Goal: Task Accomplishment & Management: Use online tool/utility

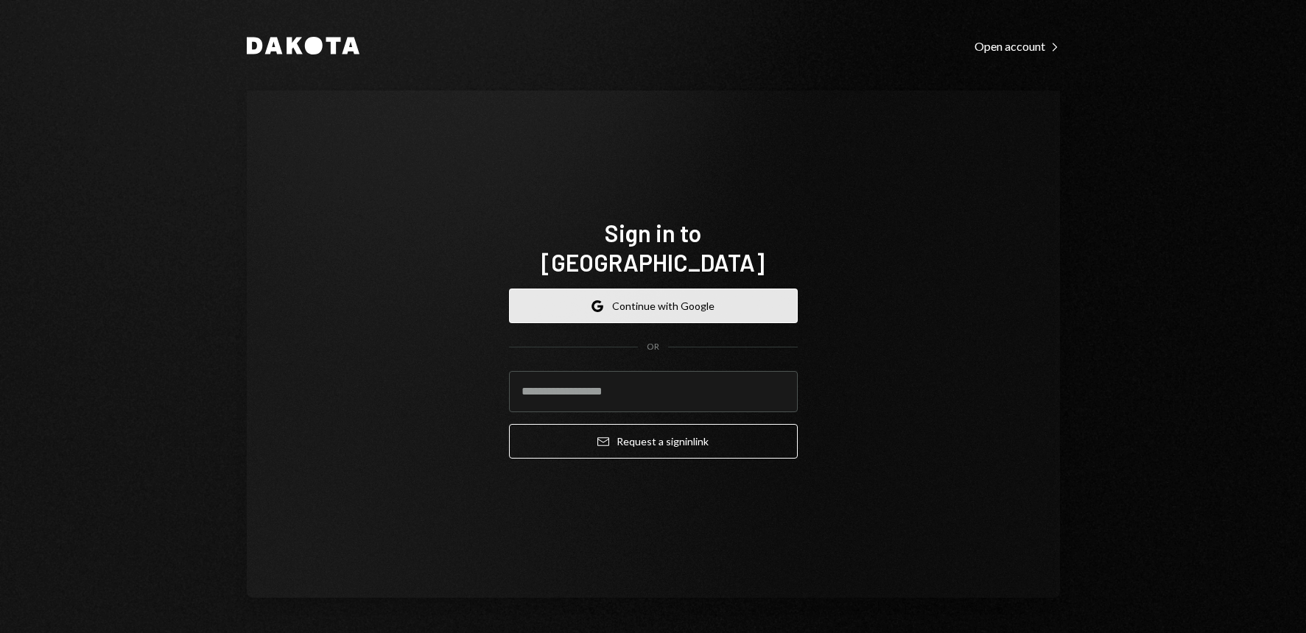
click at [662, 292] on button "Google Continue with Google" at bounding box center [653, 306] width 289 height 35
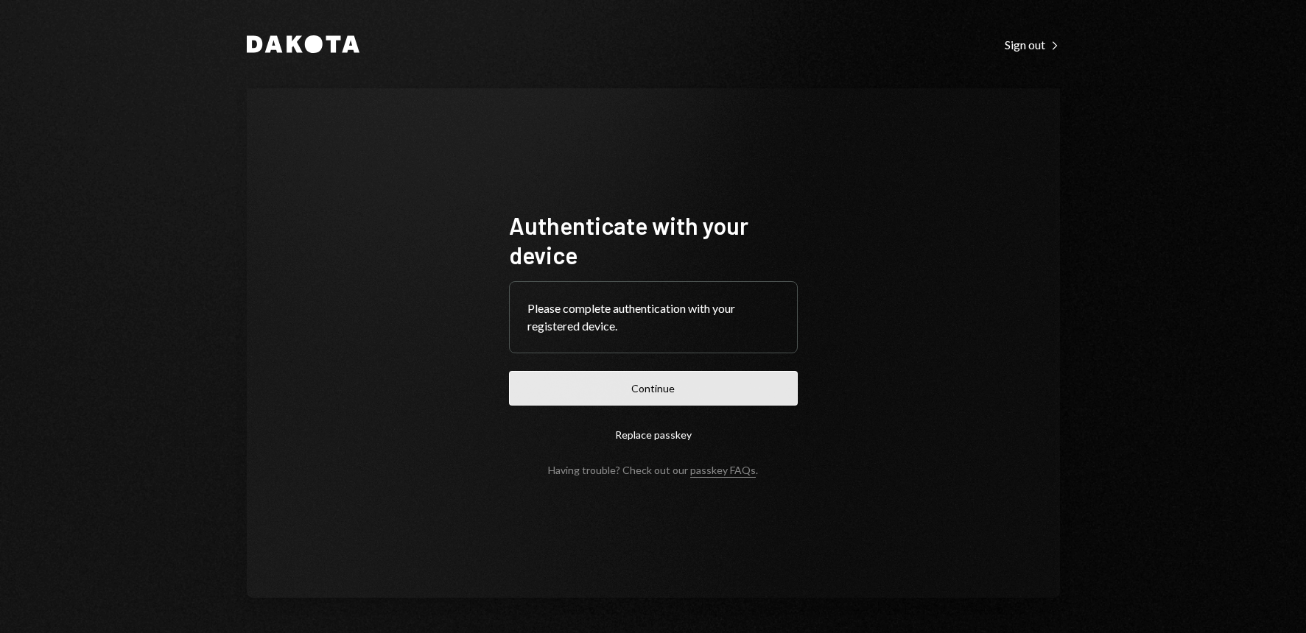
click at [626, 393] on button "Continue" at bounding box center [653, 388] width 289 height 35
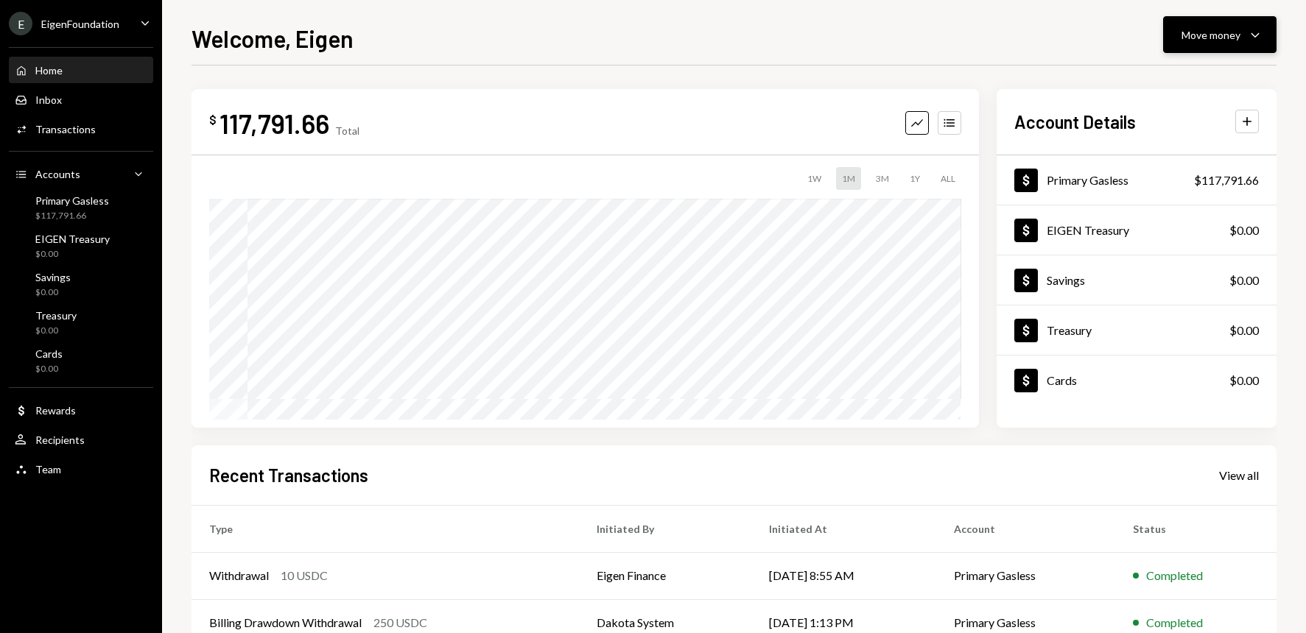
click at [1265, 36] on button "Move money Caret Down" at bounding box center [1219, 34] width 113 height 37
click at [1161, 82] on div "Send" at bounding box center [1208, 78] width 108 height 15
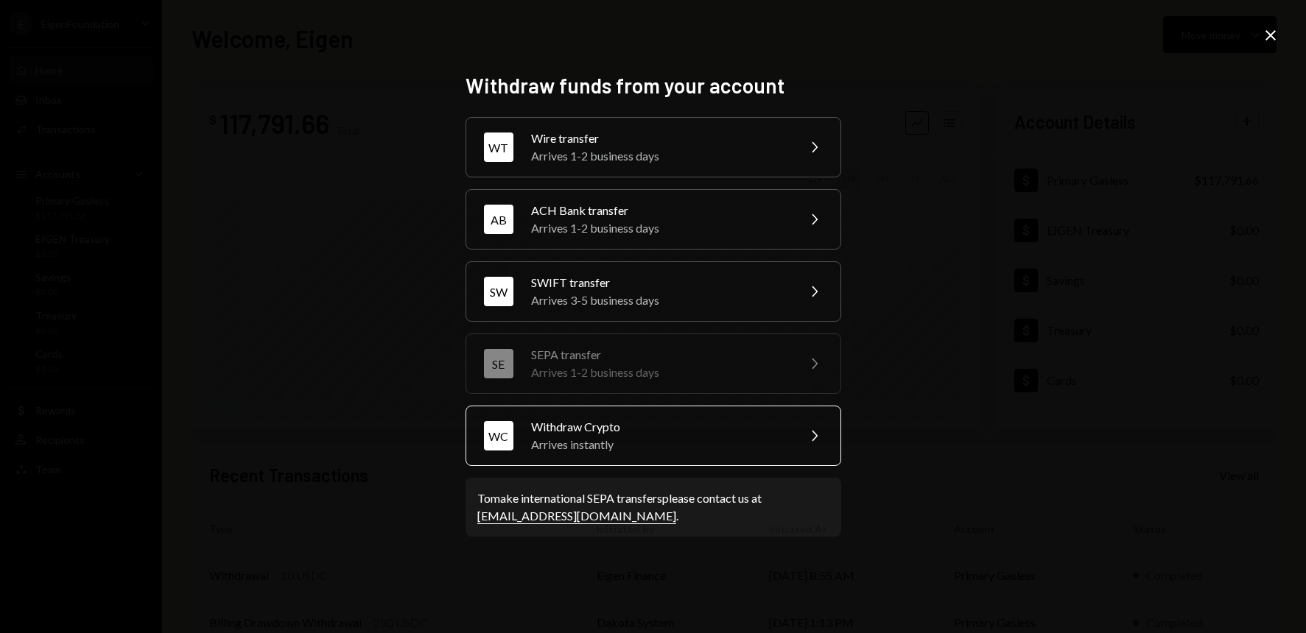
click at [633, 438] on div "Arrives instantly" at bounding box center [659, 445] width 256 height 18
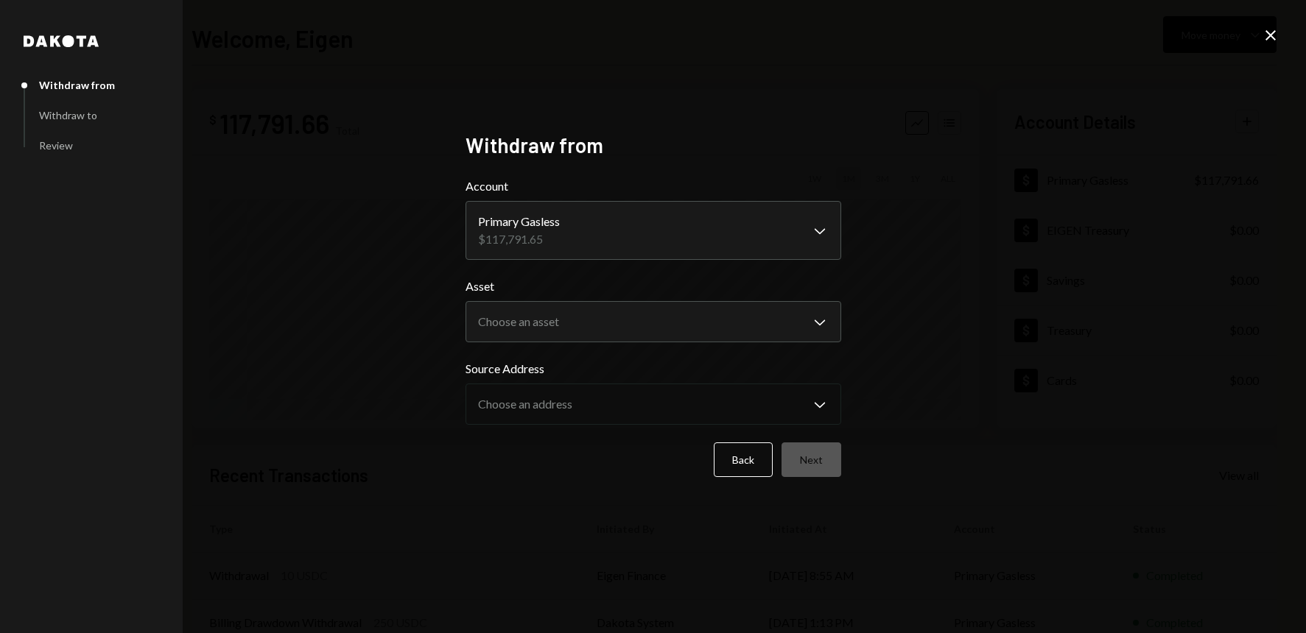
click at [572, 241] on body "E EigenFoundation Caret Down Home Home Inbox Inbox Activities Transactions Acco…" at bounding box center [653, 316] width 1306 height 633
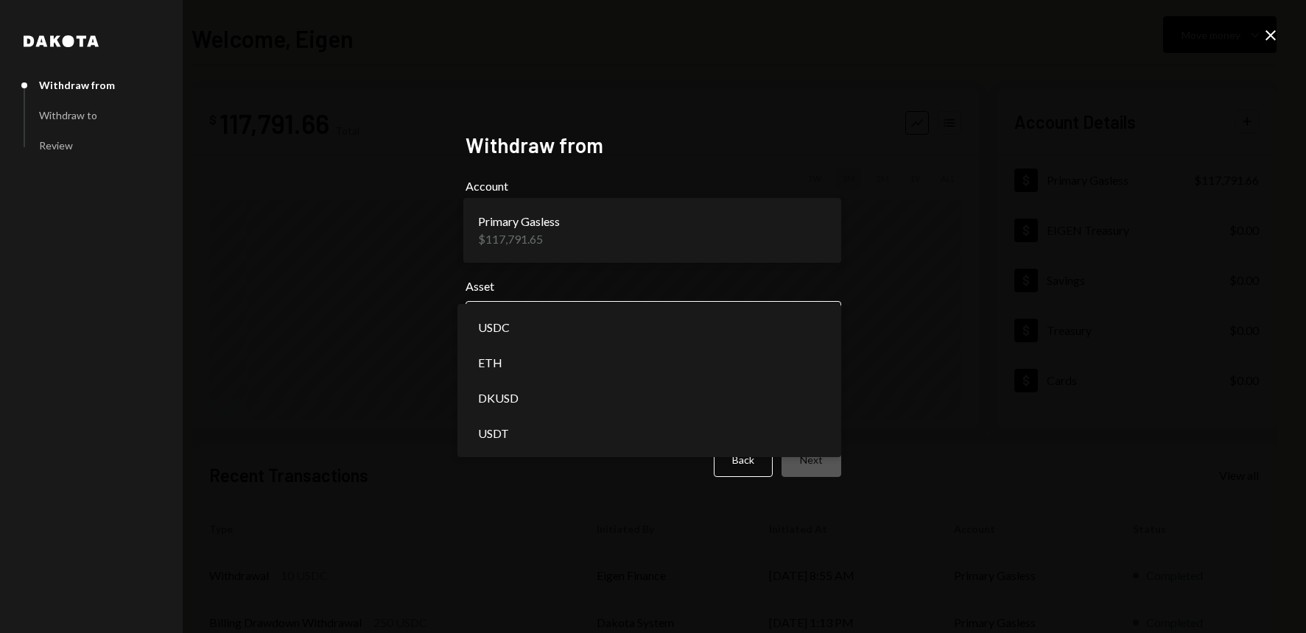
click at [633, 336] on body "E EigenFoundation Caret Down Home Home Inbox Inbox Activities Transactions Acco…" at bounding box center [653, 316] width 1306 height 633
select select "****"
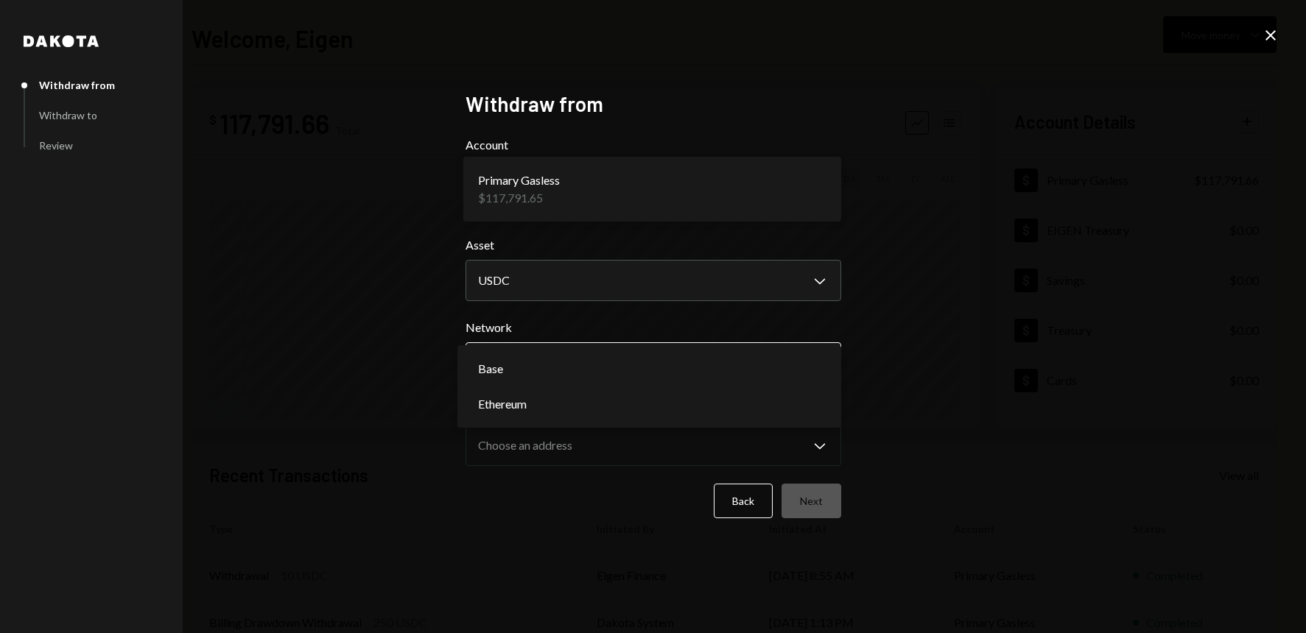
click at [682, 365] on body "E EigenFoundation Caret Down Home Home Inbox Inbox Activities Transactions Acco…" at bounding box center [653, 316] width 1306 height 633
select select "**********"
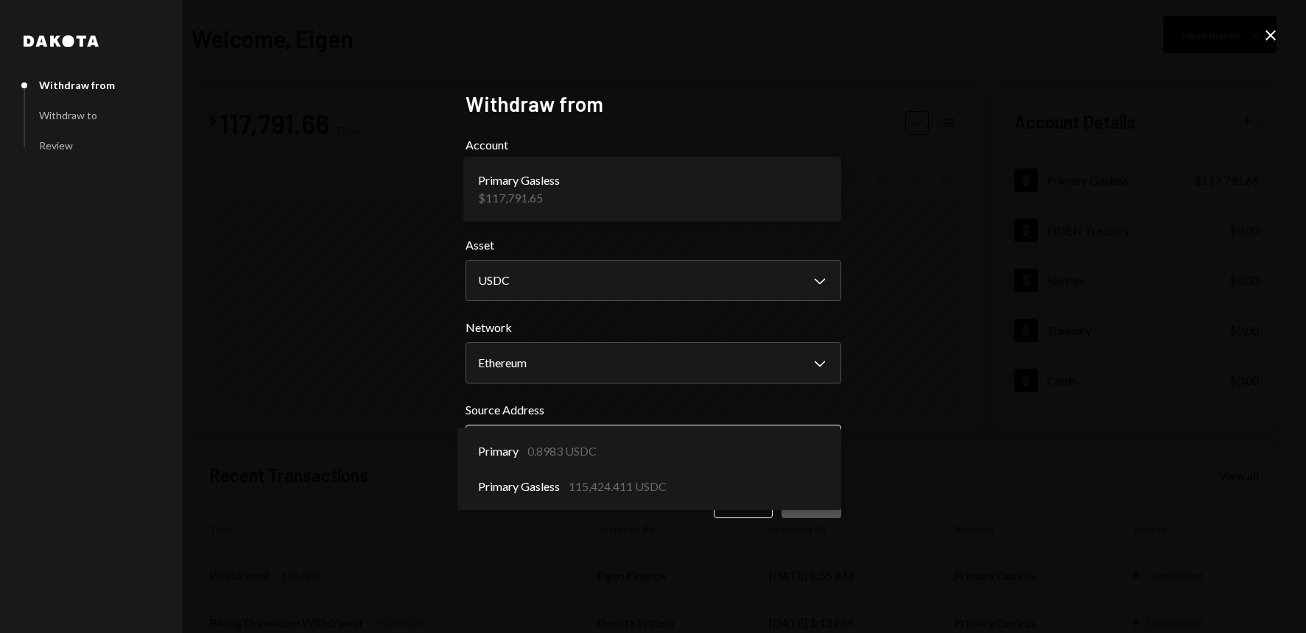
click at [608, 445] on body "E EigenFoundation Caret Down Home Home Inbox Inbox Activities Transactions Acco…" at bounding box center [653, 316] width 1306 height 633
select select "**********"
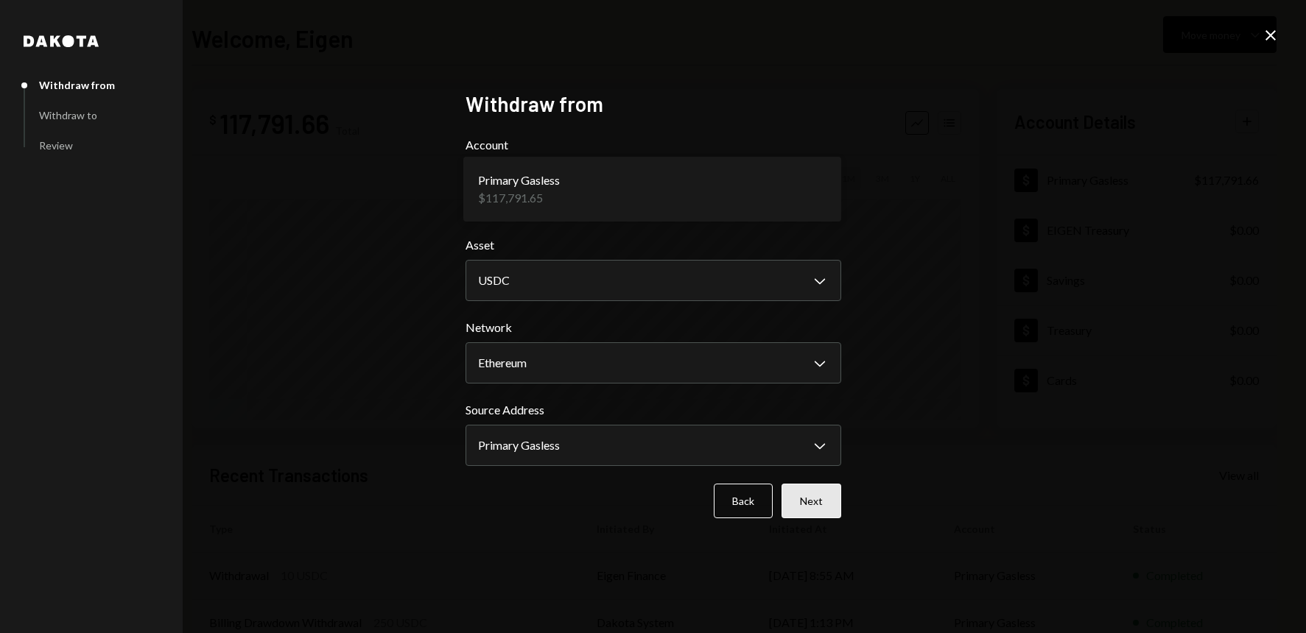
click at [814, 511] on button "Next" at bounding box center [812, 501] width 60 height 35
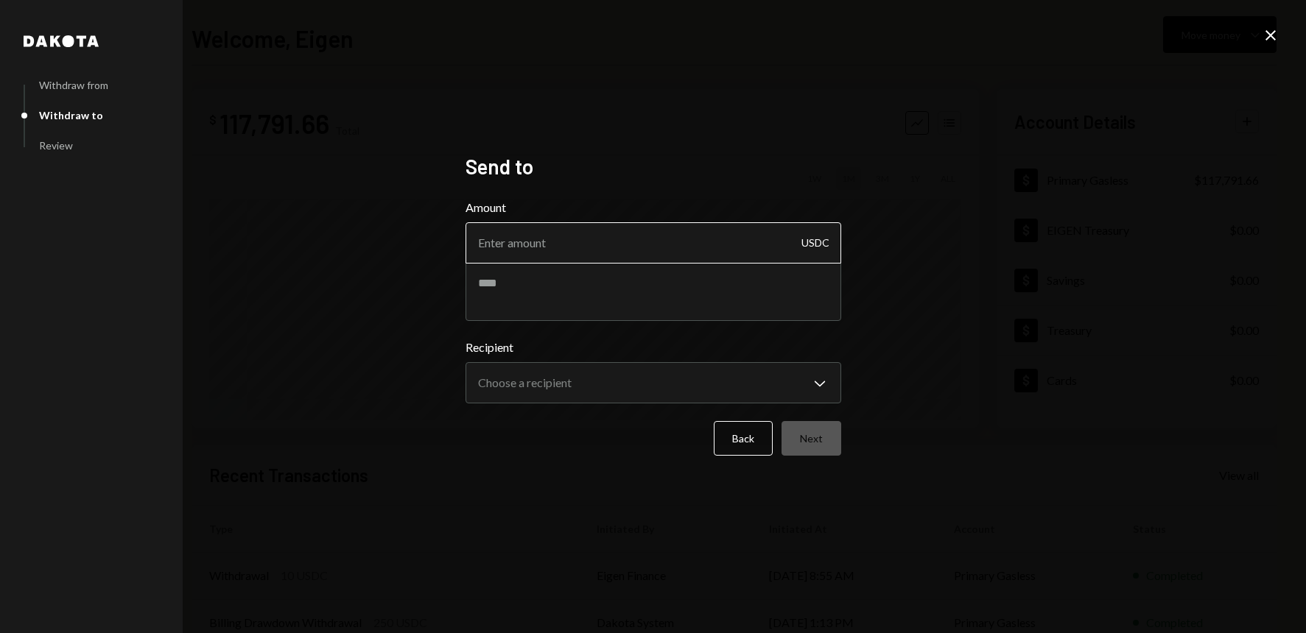
click at [562, 236] on input "Amount" at bounding box center [654, 242] width 376 height 41
type input "9990"
click at [547, 301] on textarea at bounding box center [654, 291] width 376 height 59
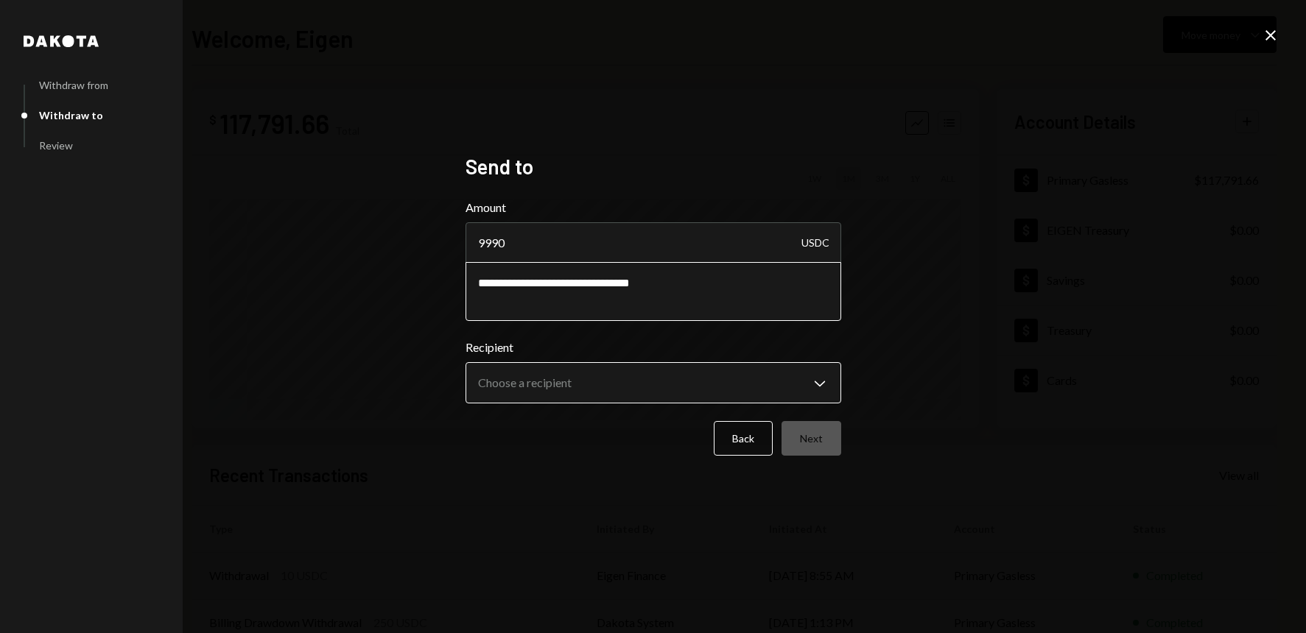
type textarea "**********"
click at [822, 383] on body "E EigenFoundation Caret Down Home Home Inbox Inbox Activities Transactions Acco…" at bounding box center [653, 316] width 1306 height 633
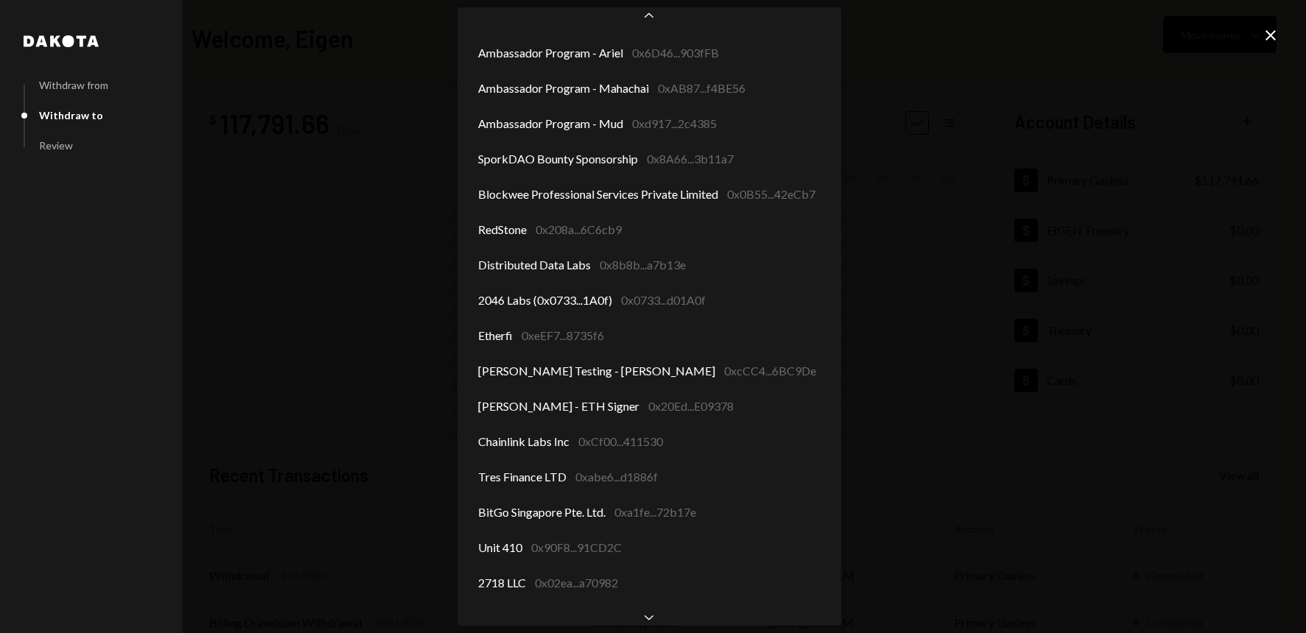
scroll to position [931, 0]
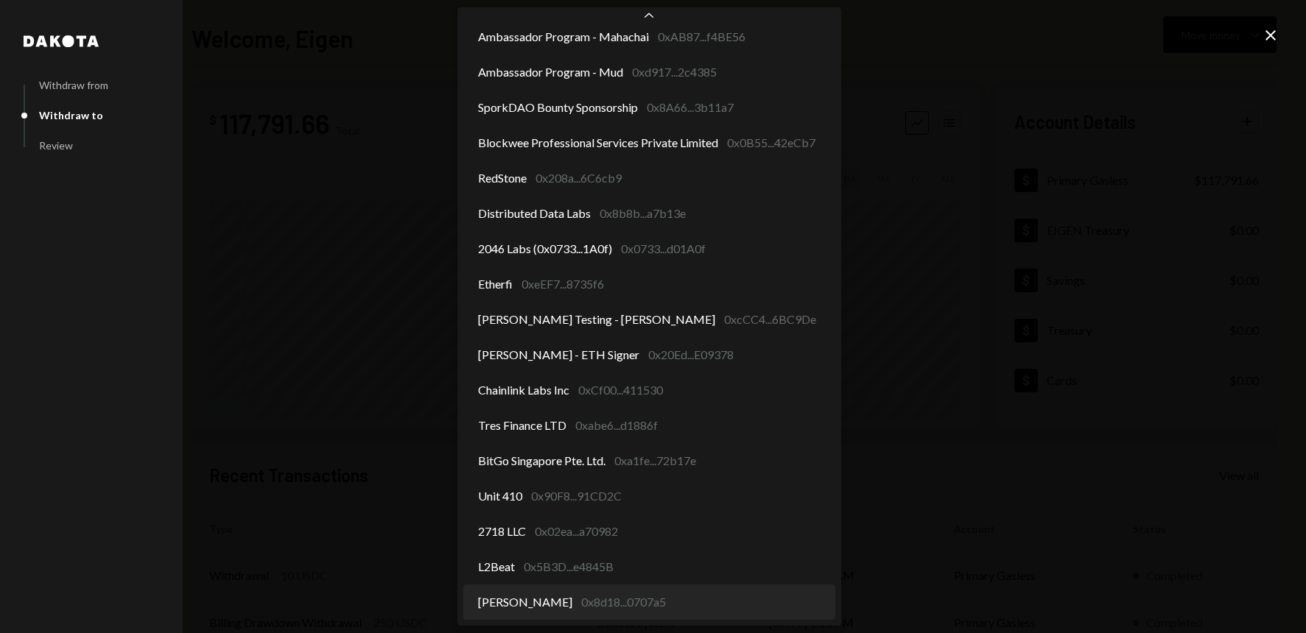
select select "**********"
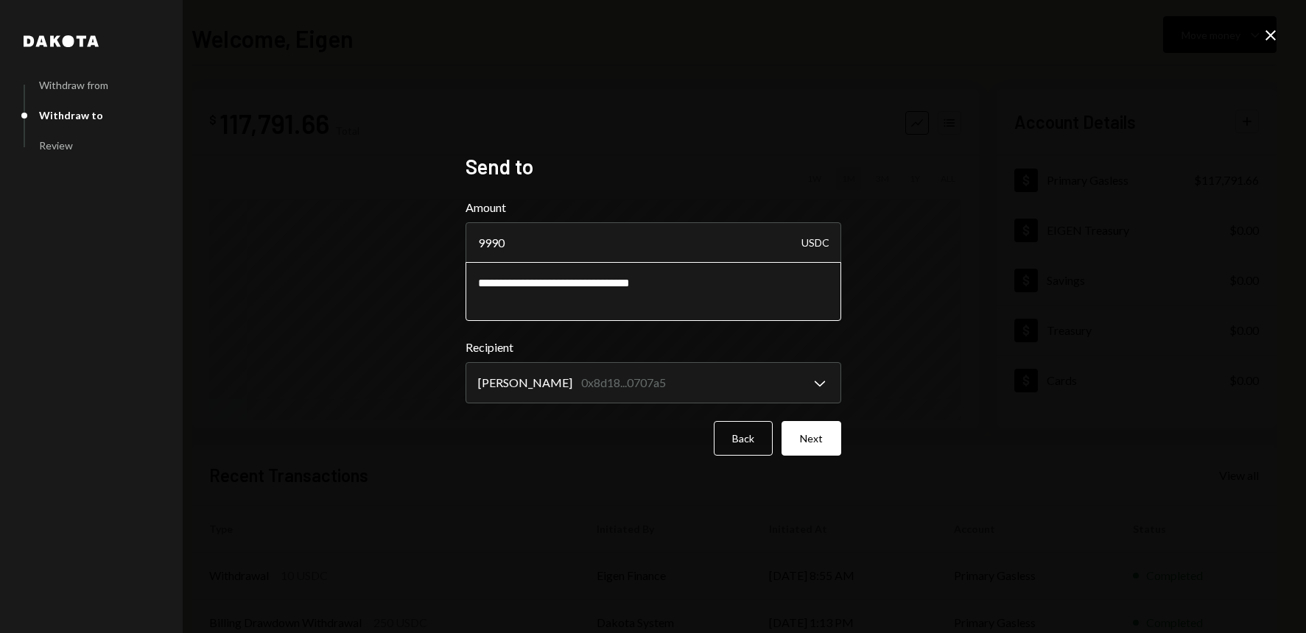
drag, startPoint x: 708, startPoint y: 281, endPoint x: 453, endPoint y: 289, distance: 255.0
click at [453, 289] on div "**********" at bounding box center [653, 316] width 411 height 361
click at [815, 447] on button "Next" at bounding box center [812, 438] width 60 height 35
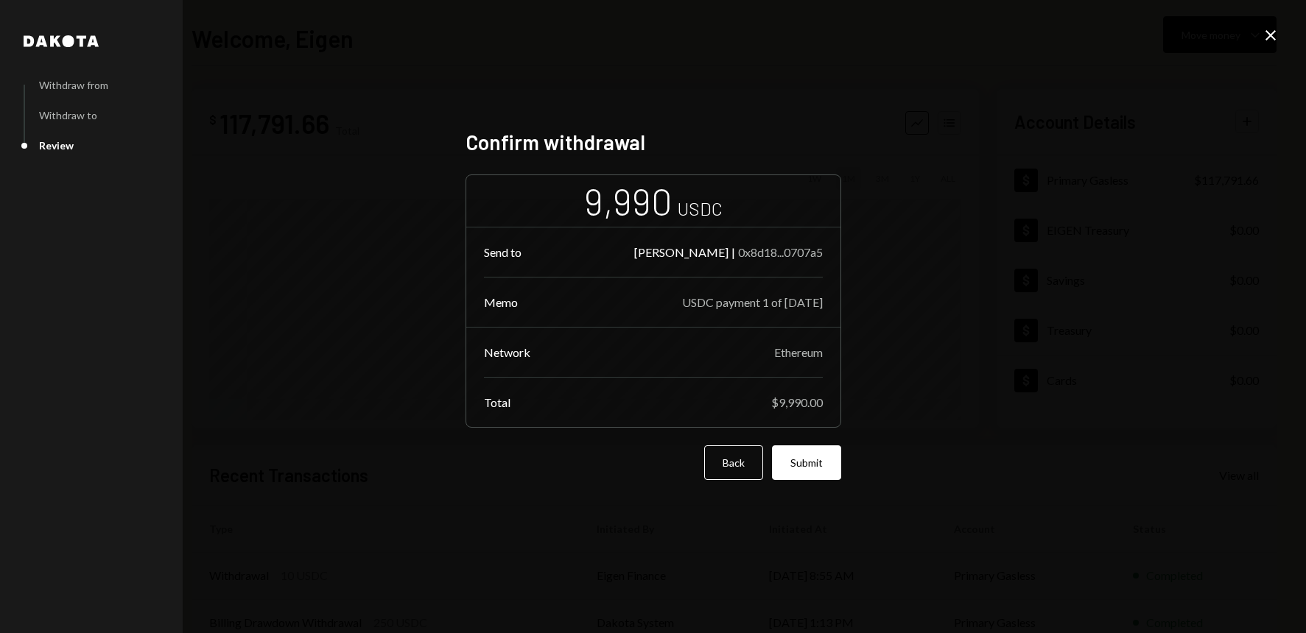
click at [803, 468] on button "Submit" at bounding box center [806, 463] width 69 height 35
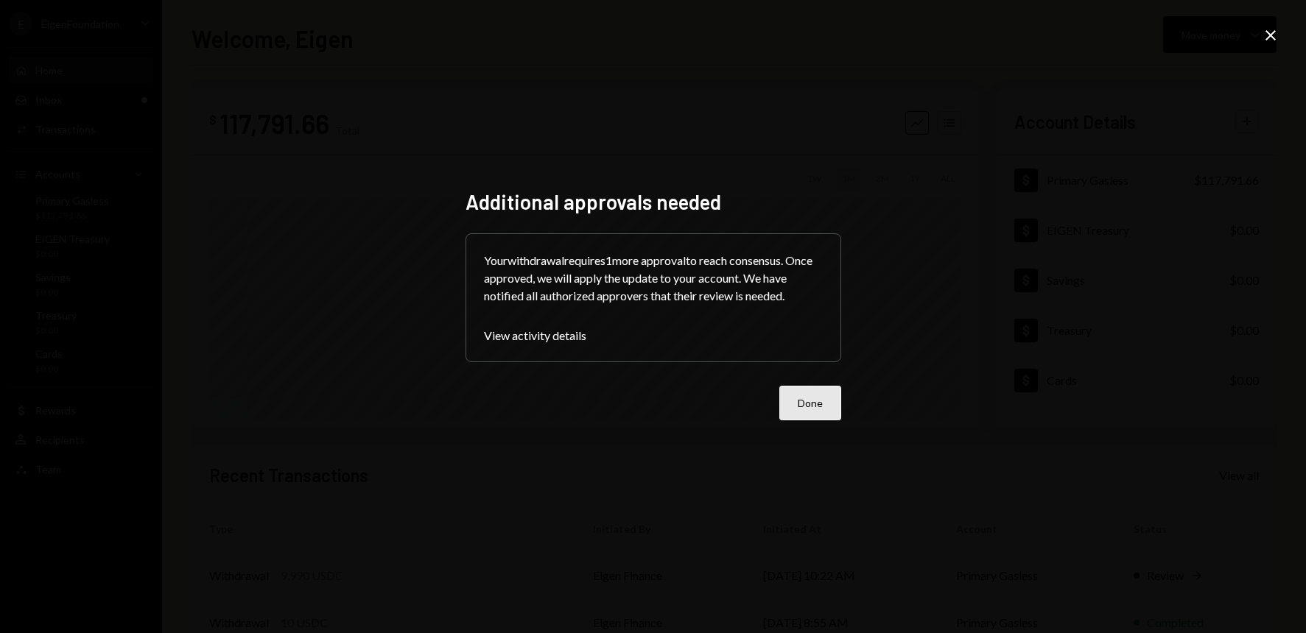
click at [814, 404] on button "Done" at bounding box center [810, 403] width 62 height 35
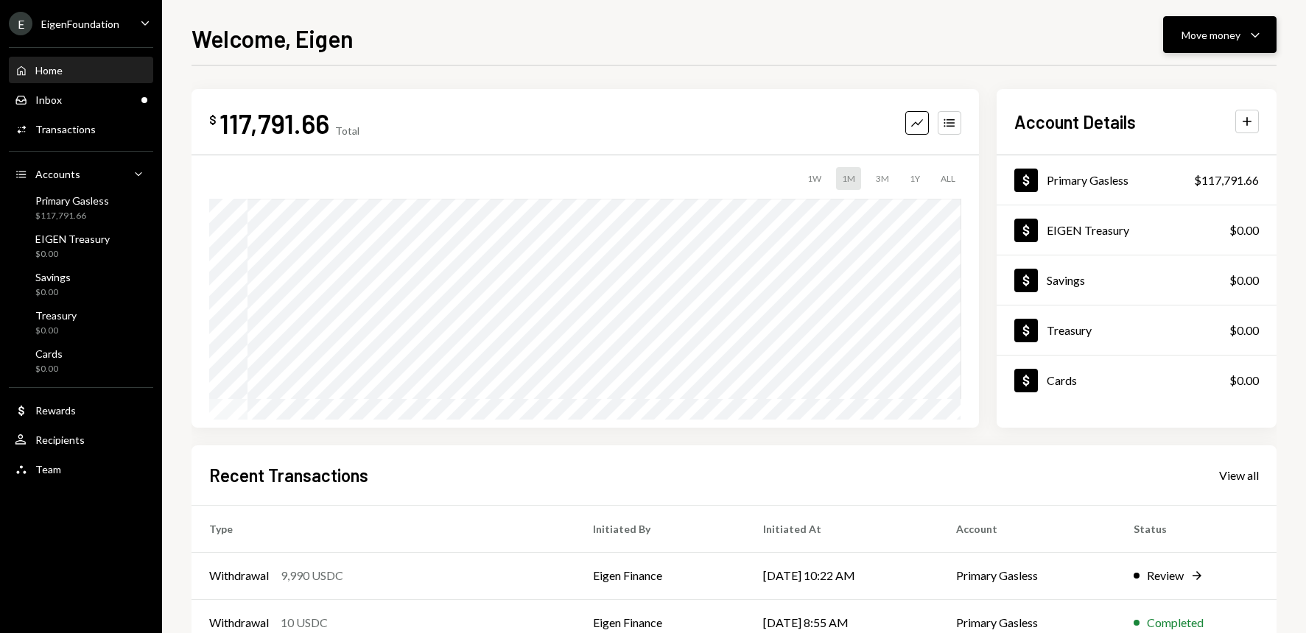
click at [1258, 36] on icon "Caret Down" at bounding box center [1255, 35] width 18 height 18
click at [1188, 80] on div "Send" at bounding box center [1208, 78] width 108 height 15
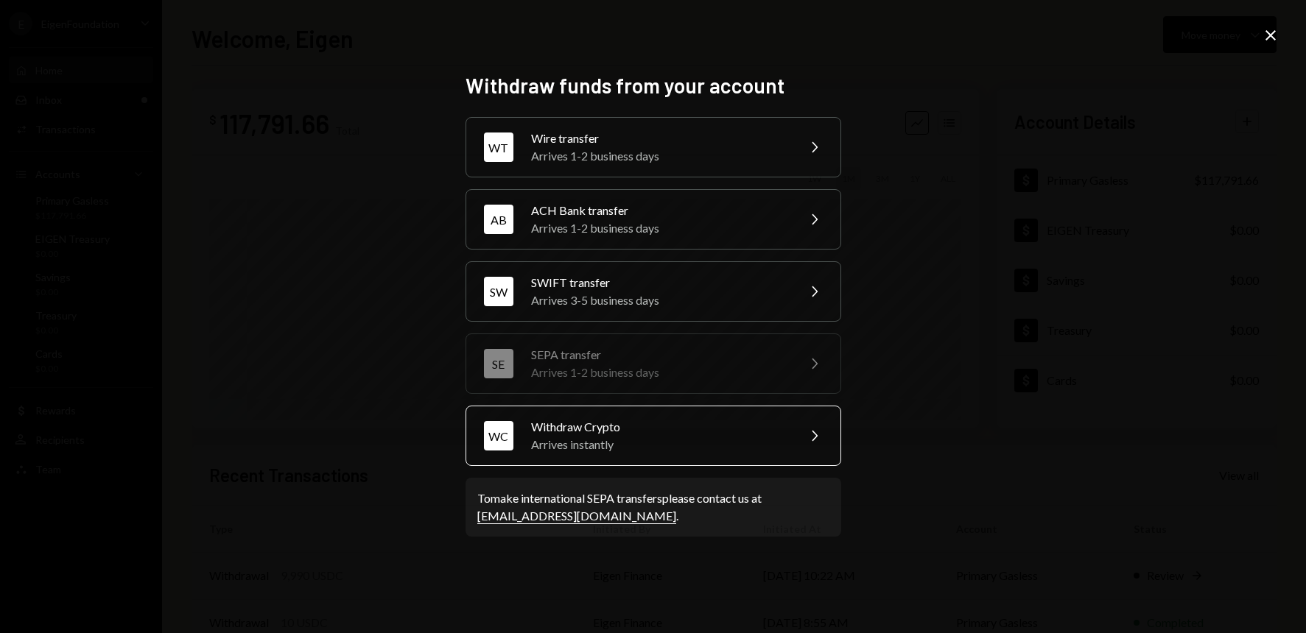
click at [675, 434] on div "Withdraw Crypto" at bounding box center [659, 427] width 256 height 18
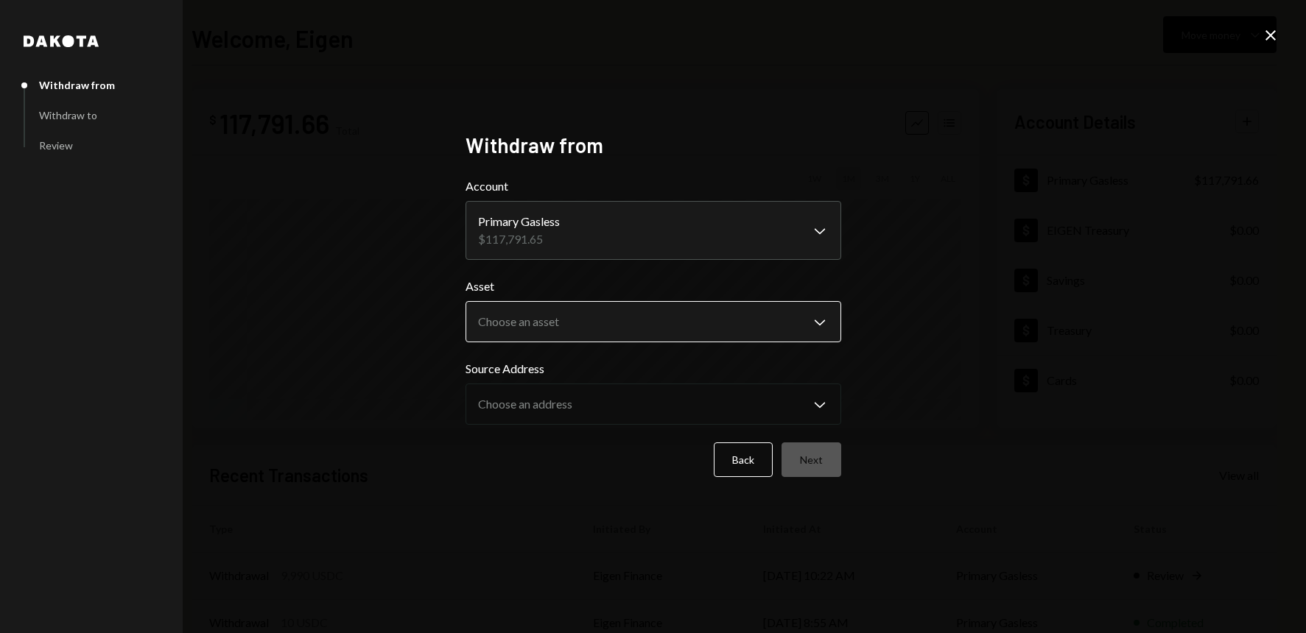
click at [619, 325] on body "E EigenFoundation Caret Down Home Home Inbox Inbox Activities Transactions Acco…" at bounding box center [653, 316] width 1306 height 633
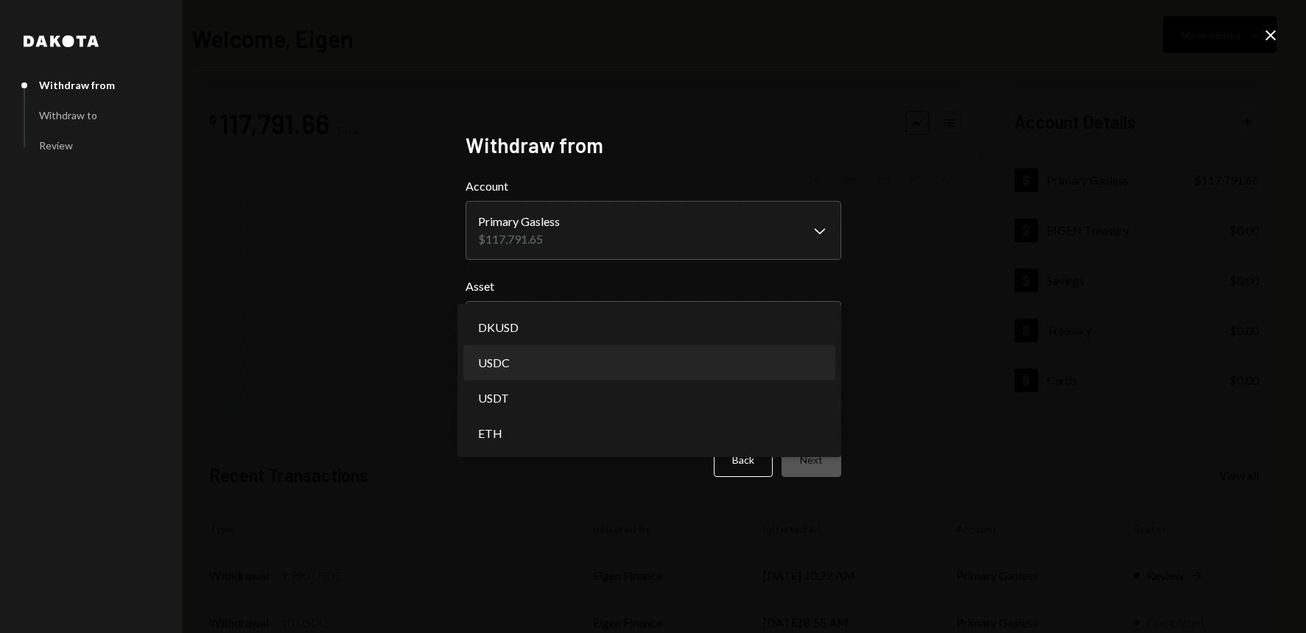
select select "****"
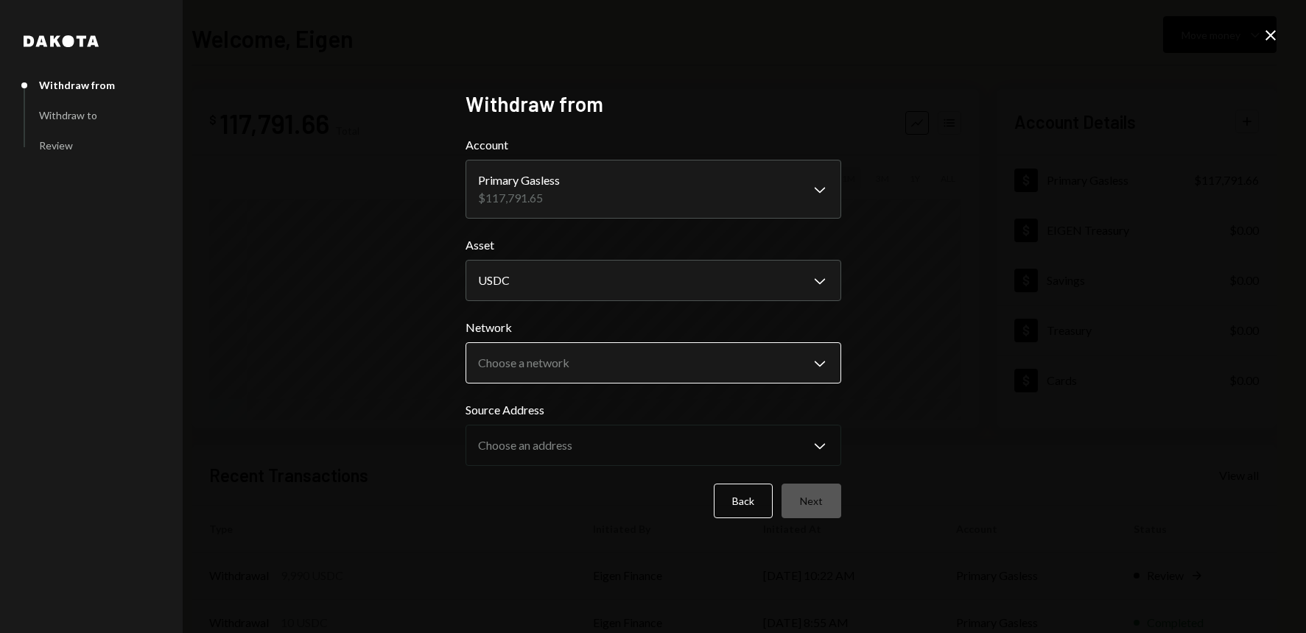
click at [576, 360] on body "E EigenFoundation Caret Down Home Home Inbox Inbox Activities Transactions Acco…" at bounding box center [653, 316] width 1306 height 633
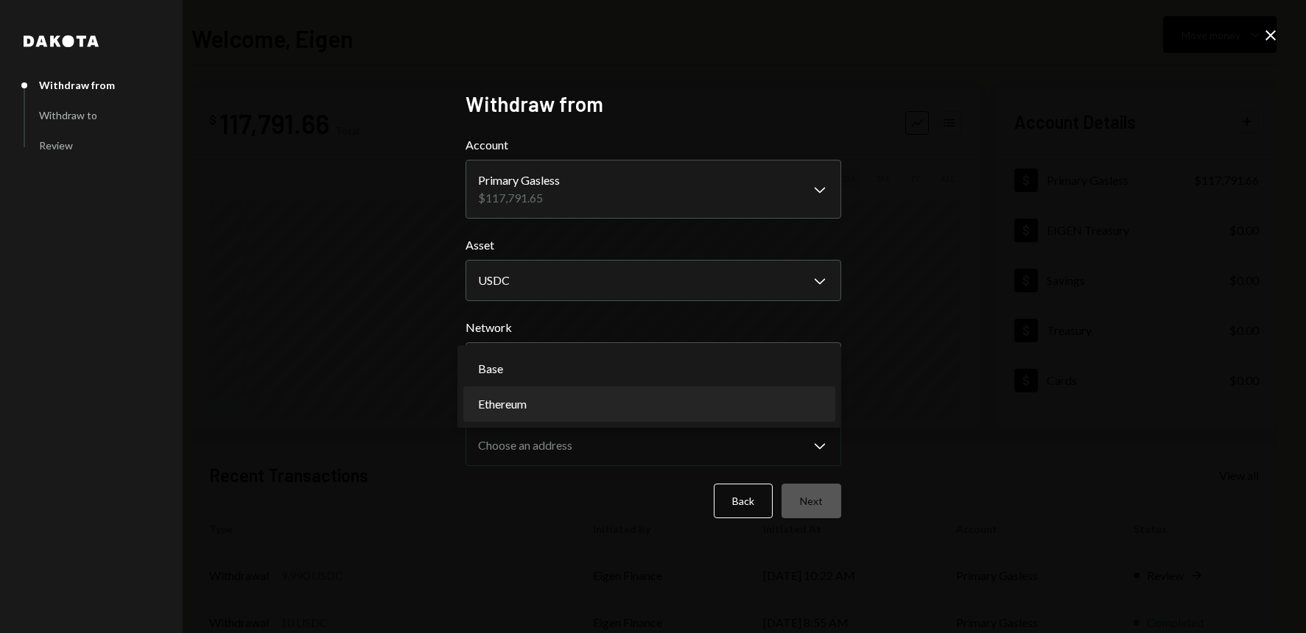
select select "**********"
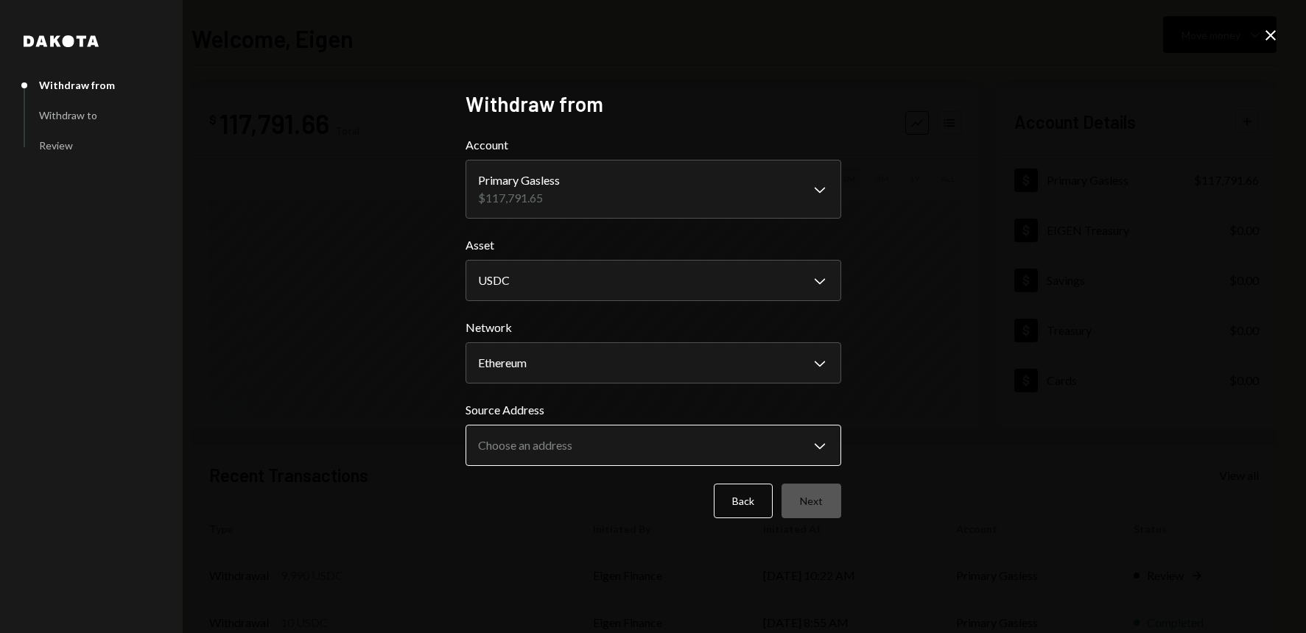
click at [583, 449] on body "E EigenFoundation Caret Down Home Home Inbox Inbox Activities Transactions Acco…" at bounding box center [653, 316] width 1306 height 633
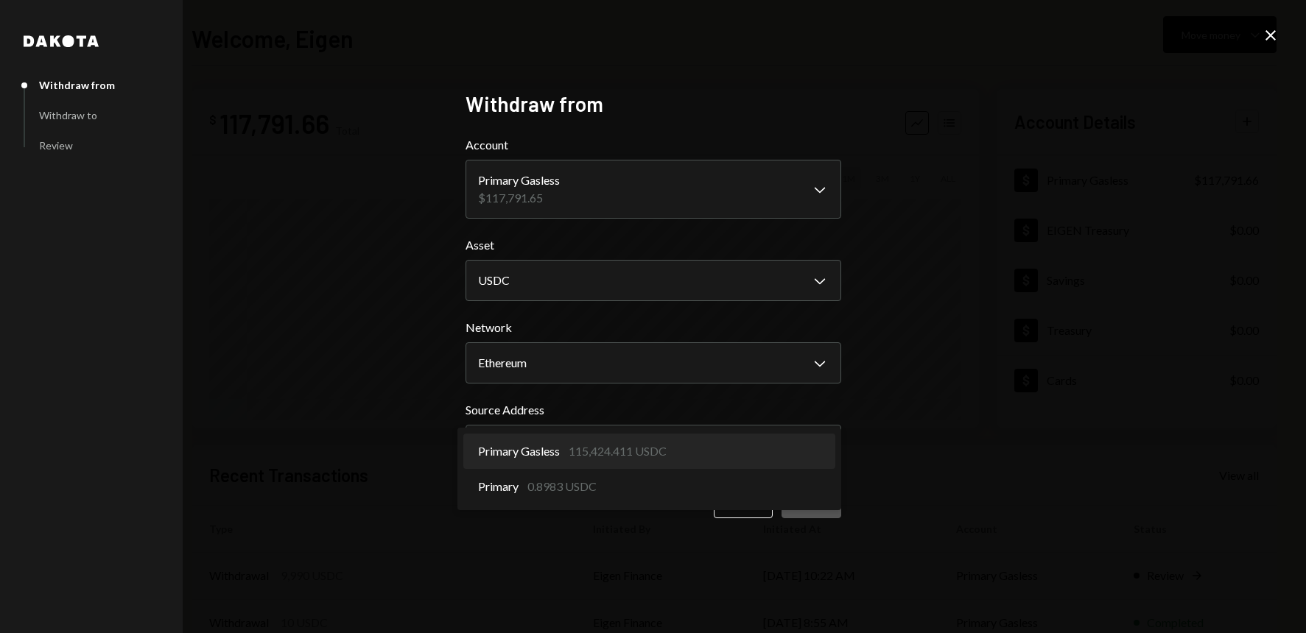
select select "**********"
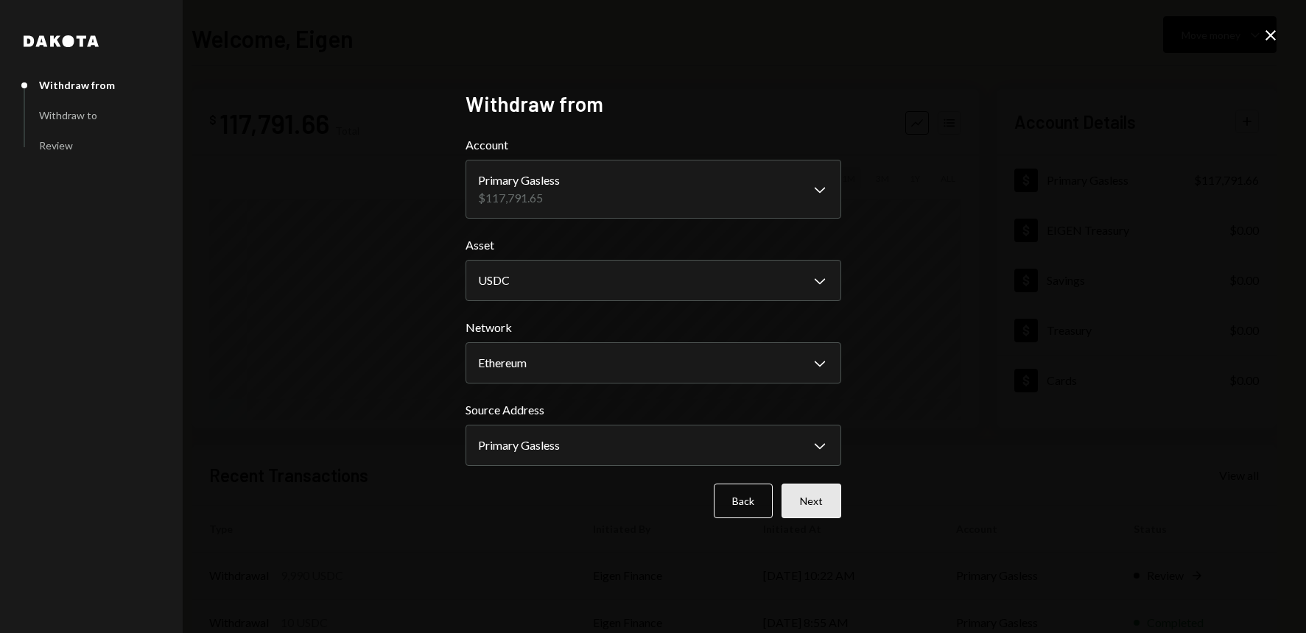
click at [812, 501] on button "Next" at bounding box center [812, 501] width 60 height 35
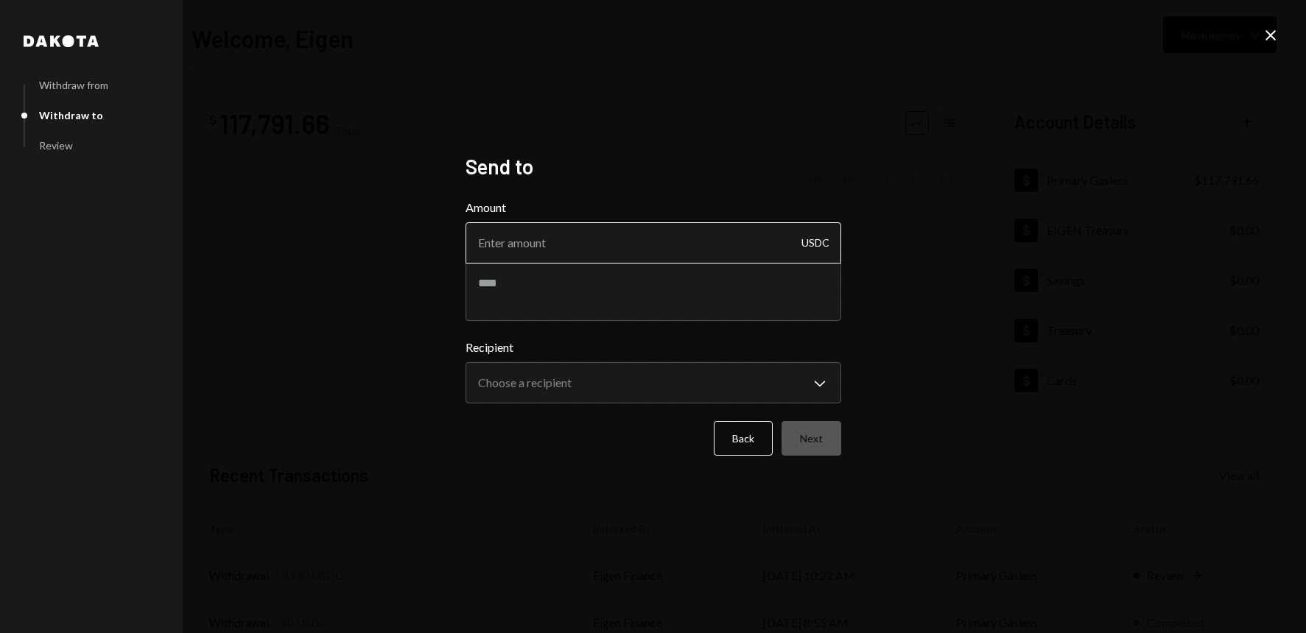
click at [559, 252] on input "Amount" at bounding box center [654, 242] width 376 height 41
type input "10000"
click at [565, 294] on textarea at bounding box center [654, 291] width 376 height 59
paste textarea "**********"
click at [563, 282] on textarea "**********" at bounding box center [654, 291] width 376 height 59
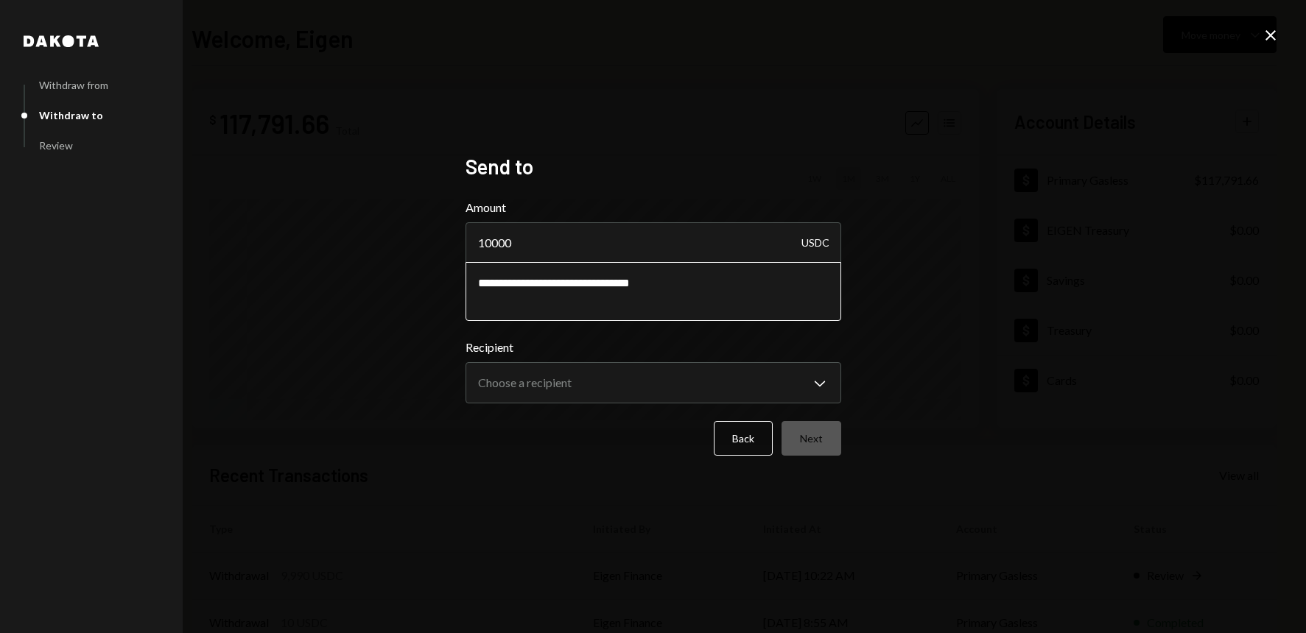
click at [622, 284] on textarea "**********" at bounding box center [654, 291] width 376 height 59
type textarea "**********"
click at [810, 384] on body "E EigenFoundation Caret Down Home Home Inbox Inbox Activities Transactions Acco…" at bounding box center [653, 316] width 1306 height 633
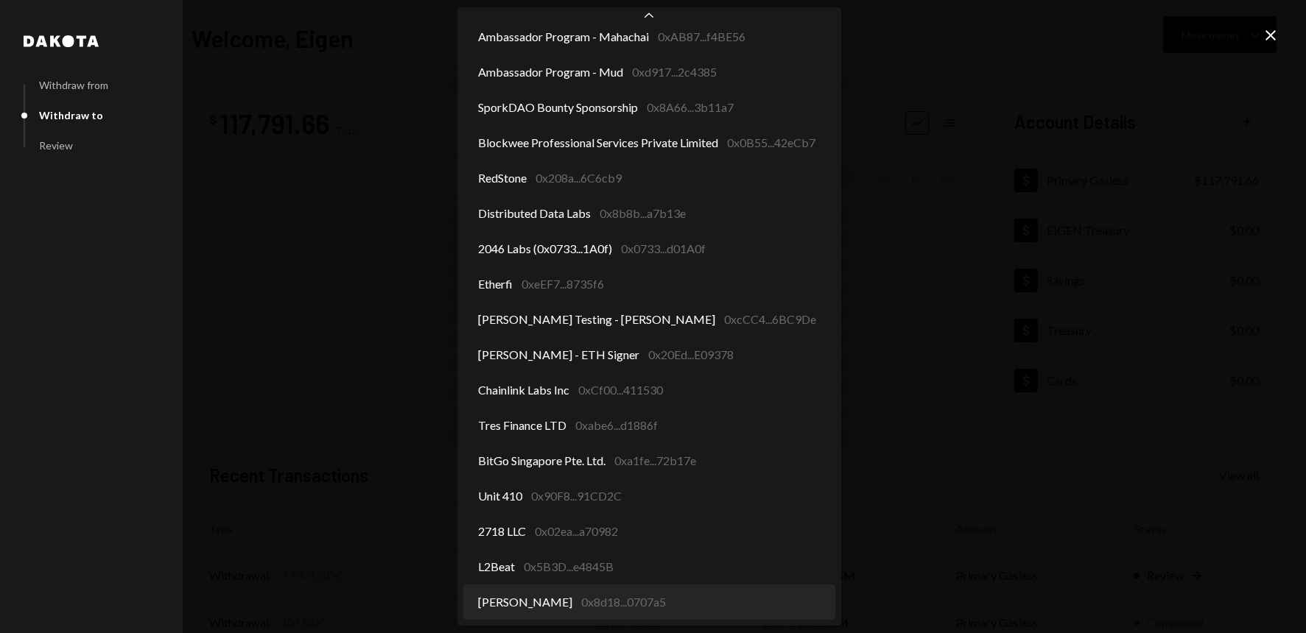
select select "**********"
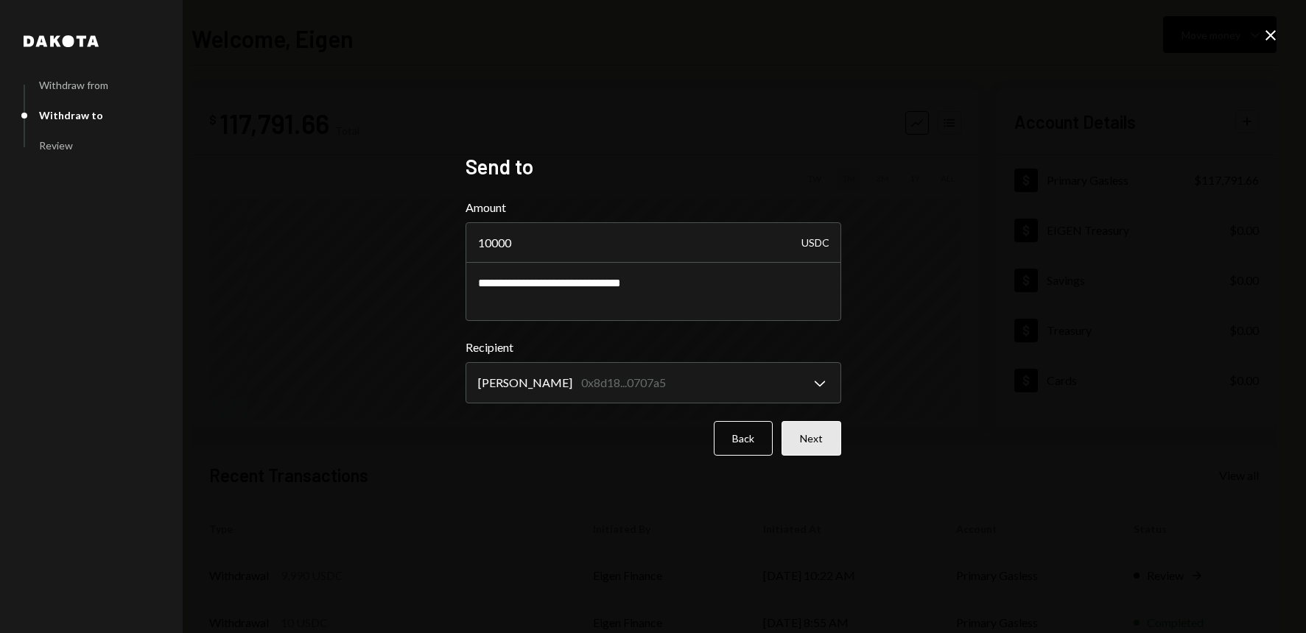
click at [816, 442] on button "Next" at bounding box center [812, 438] width 60 height 35
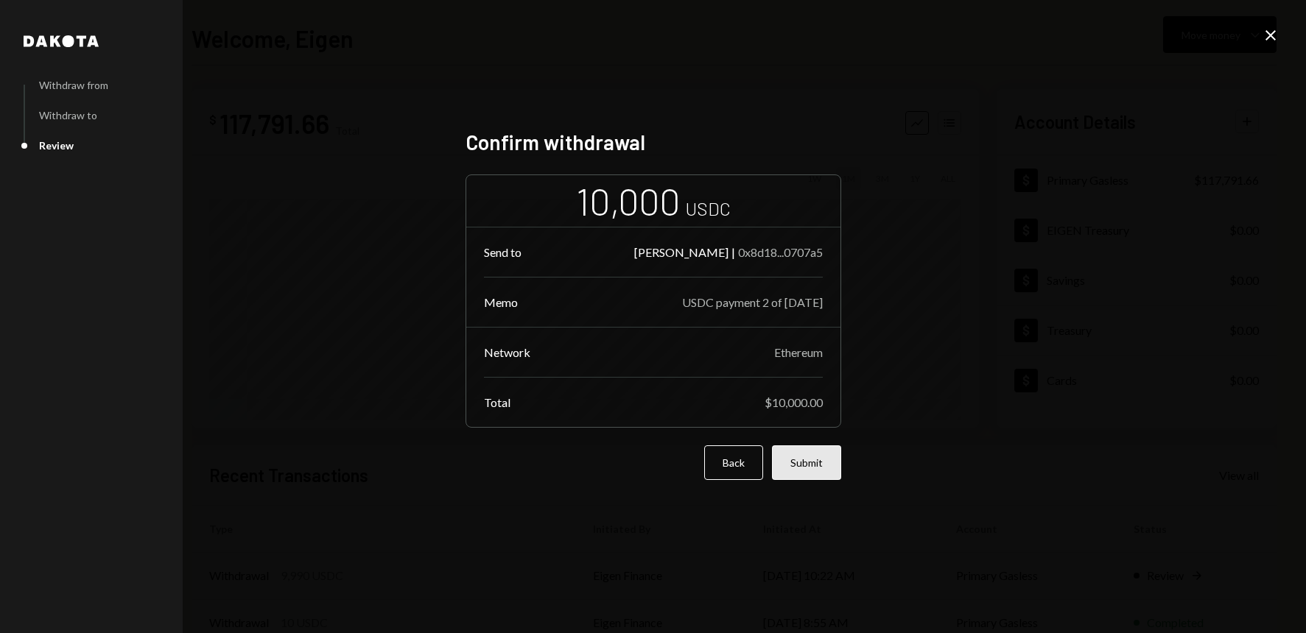
click at [812, 463] on button "Submit" at bounding box center [806, 463] width 69 height 35
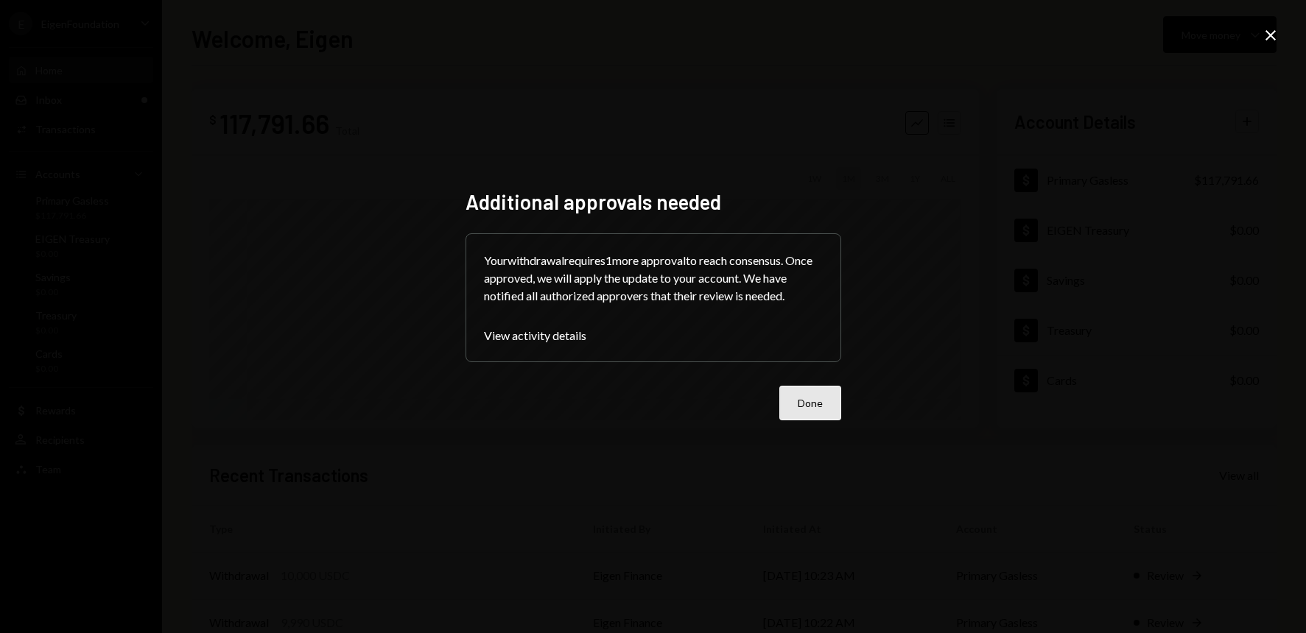
click at [840, 405] on button "Done" at bounding box center [810, 403] width 62 height 35
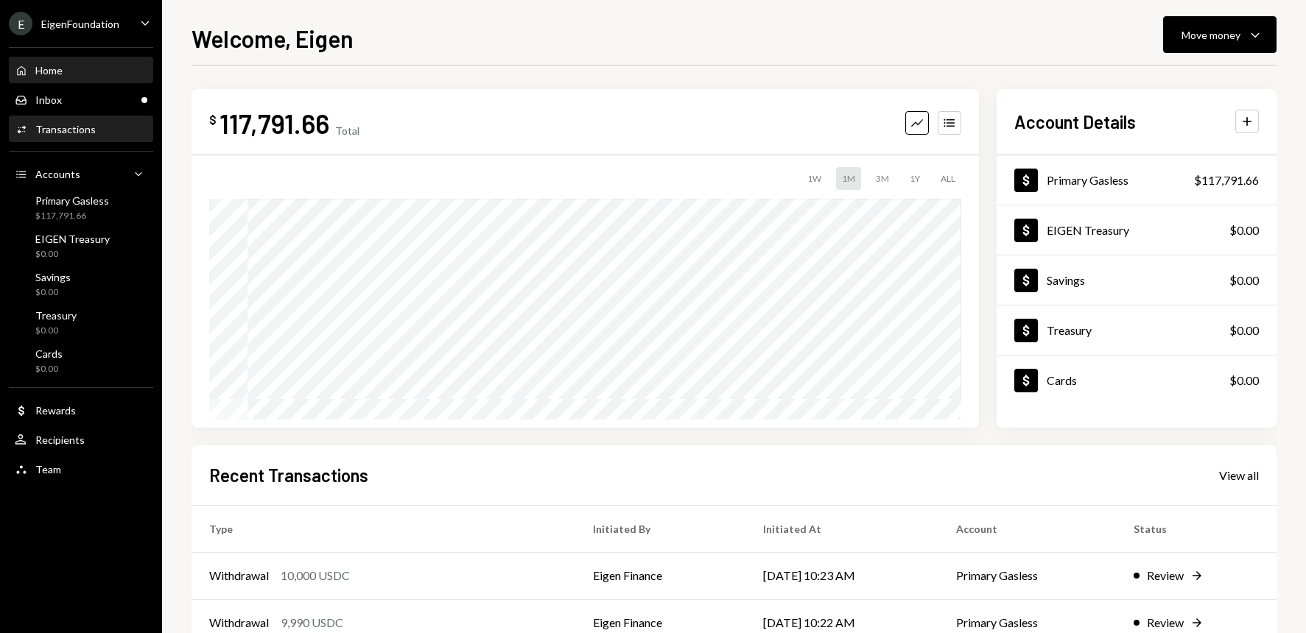
click at [68, 127] on div "Transactions" at bounding box center [65, 129] width 60 height 13
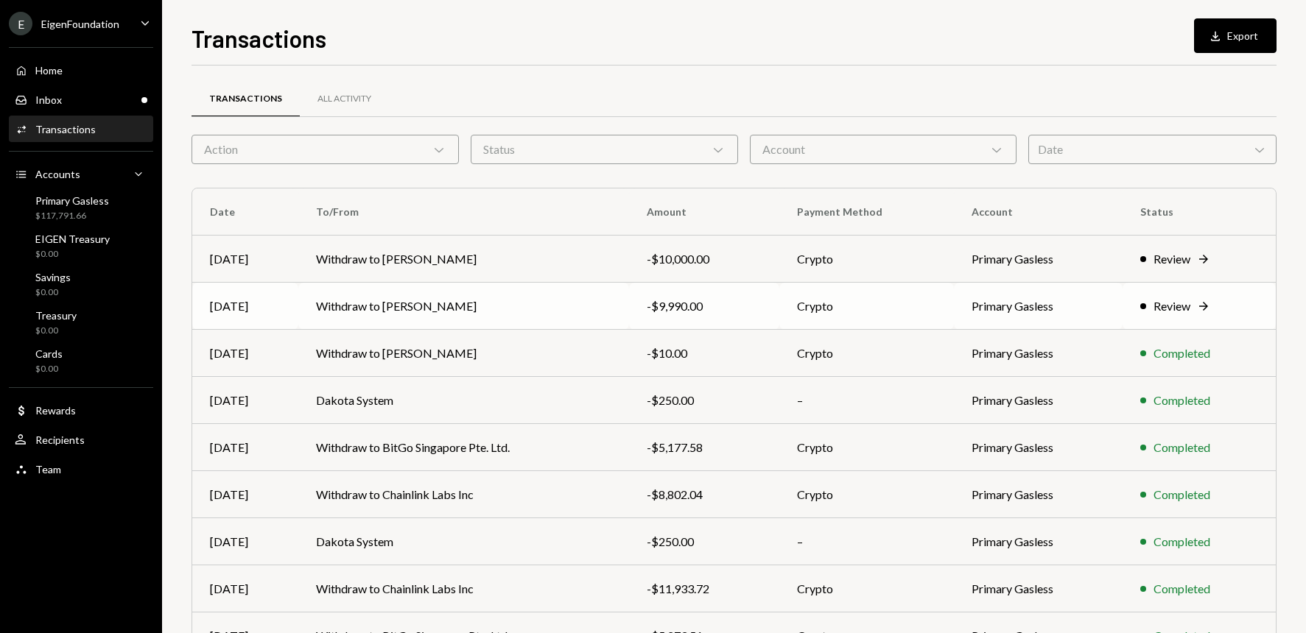
click at [410, 309] on td "Withdraw to [PERSON_NAME]" at bounding box center [463, 306] width 331 height 47
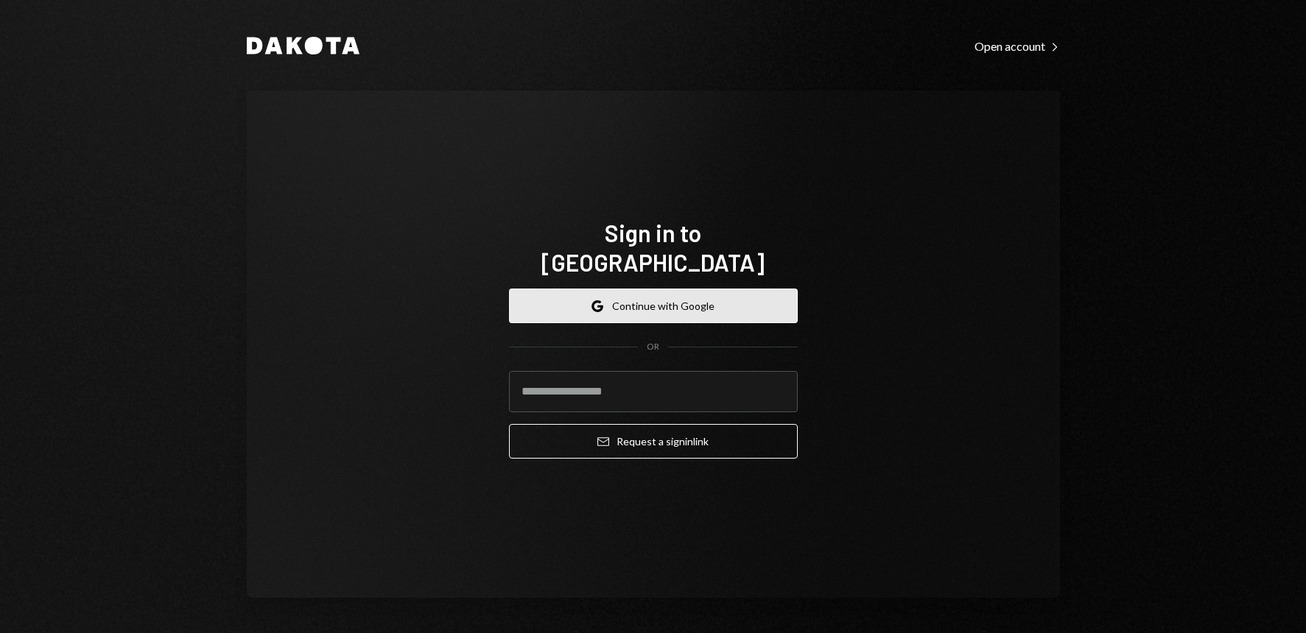
click at [704, 301] on button "Google Continue with Google" at bounding box center [653, 306] width 289 height 35
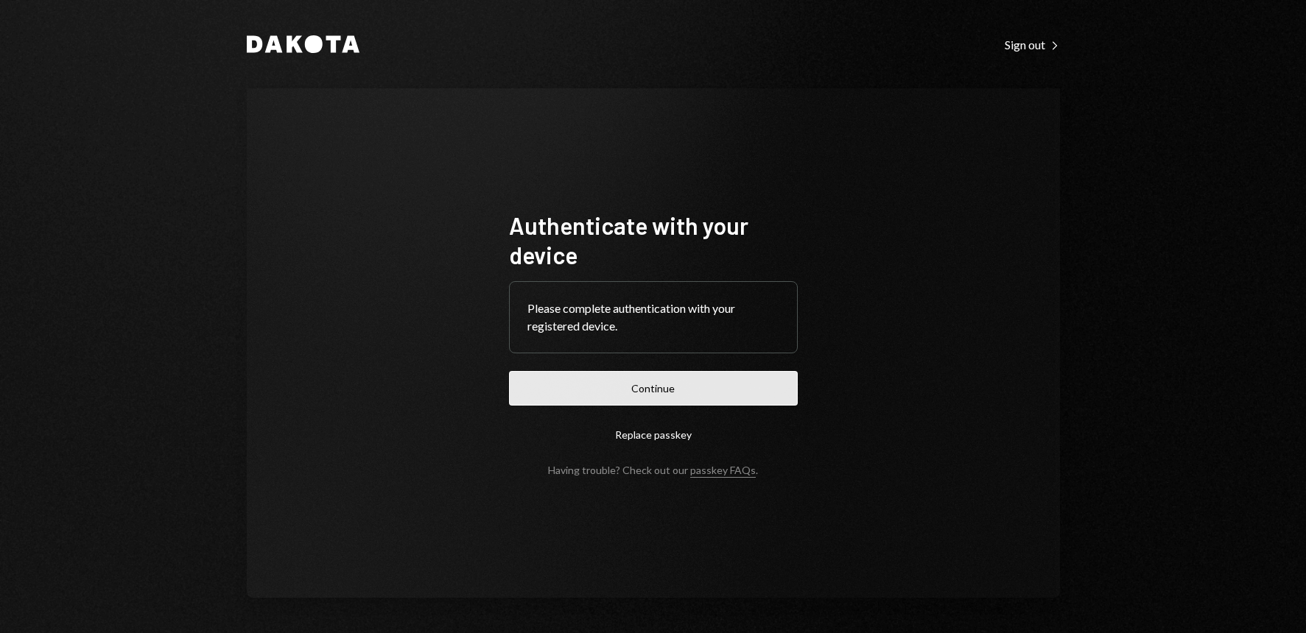
click at [689, 398] on button "Continue" at bounding box center [653, 388] width 289 height 35
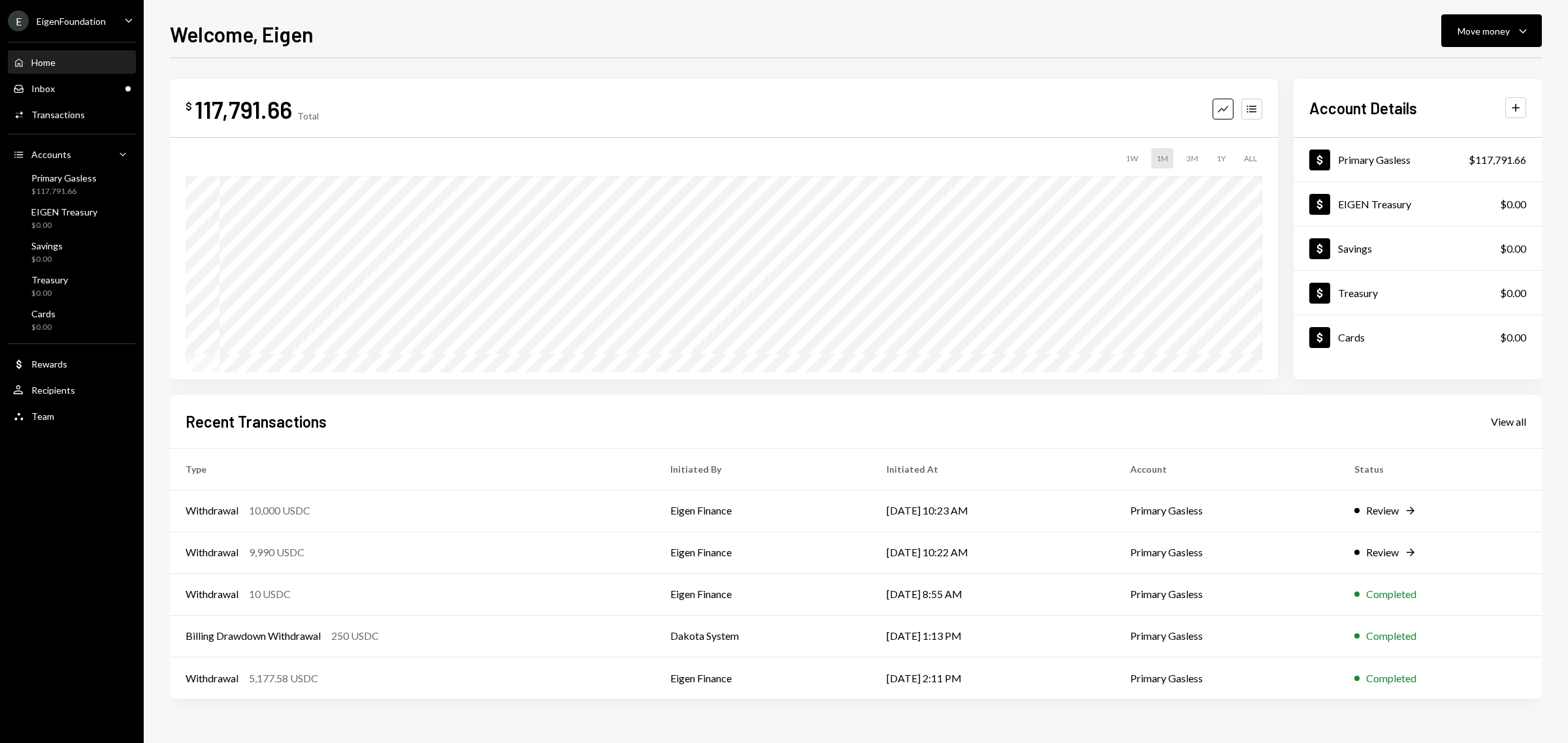
click at [772, 113] on div "$ 117,791.66 Total Graph Accounts" at bounding box center [724, 109] width 1077 height 29
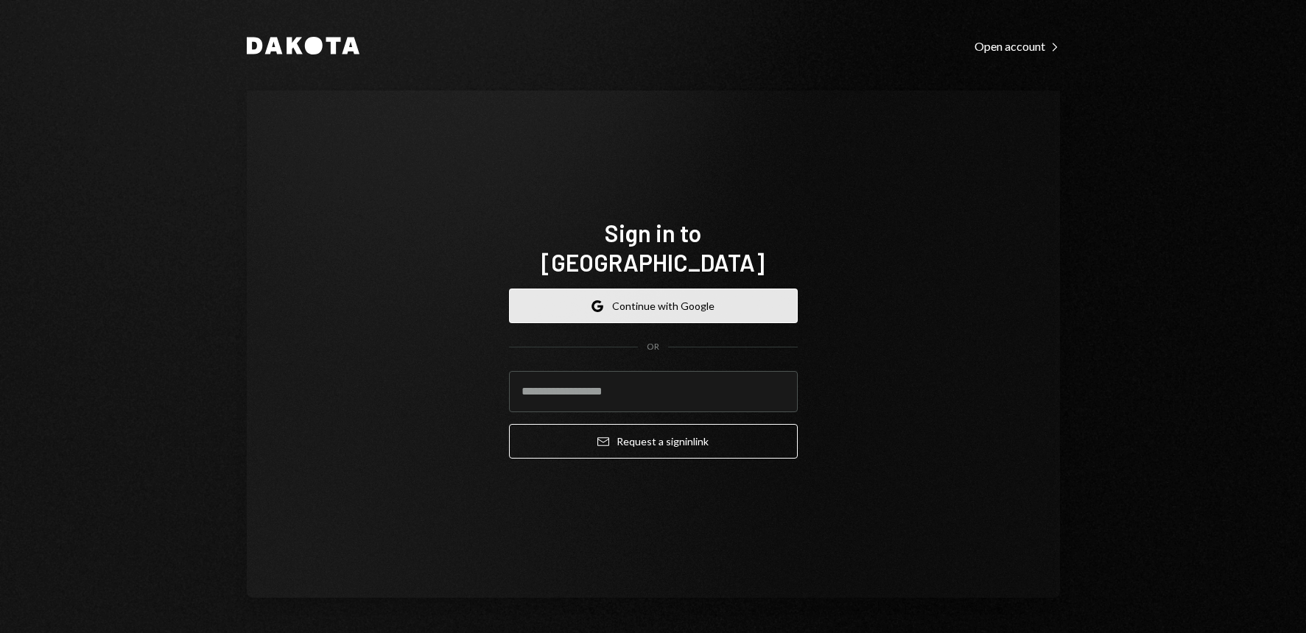
click at [699, 298] on button "Google Continue with Google" at bounding box center [653, 306] width 289 height 35
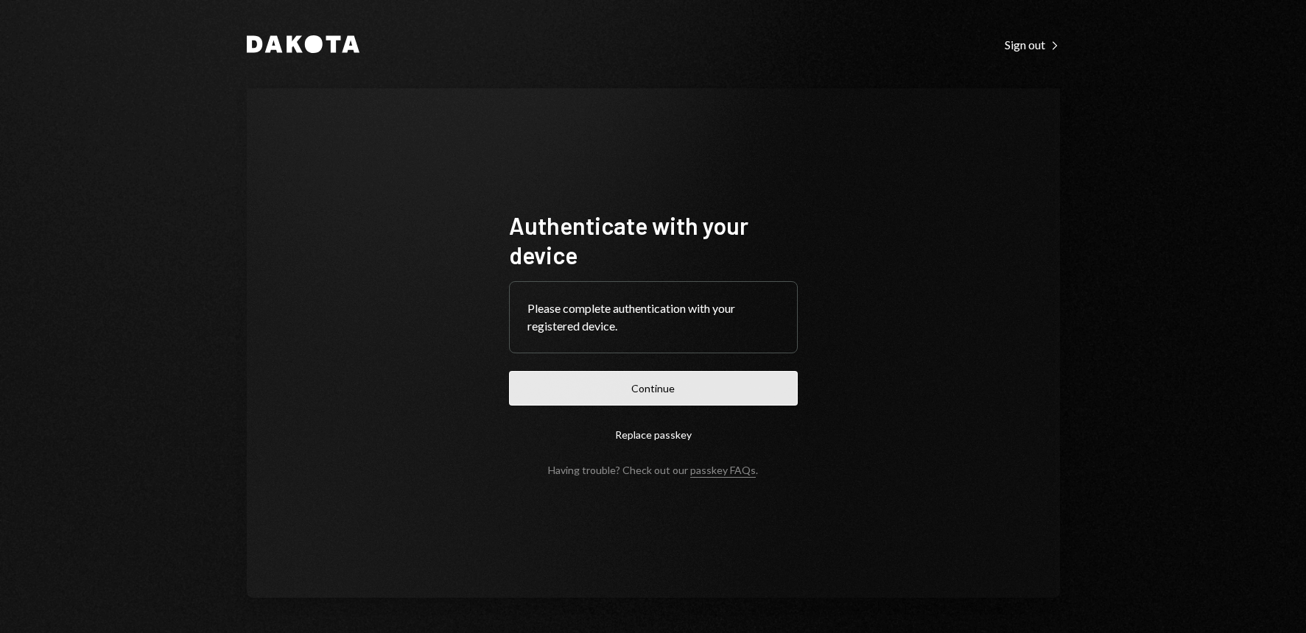
click at [693, 393] on button "Continue" at bounding box center [653, 388] width 289 height 35
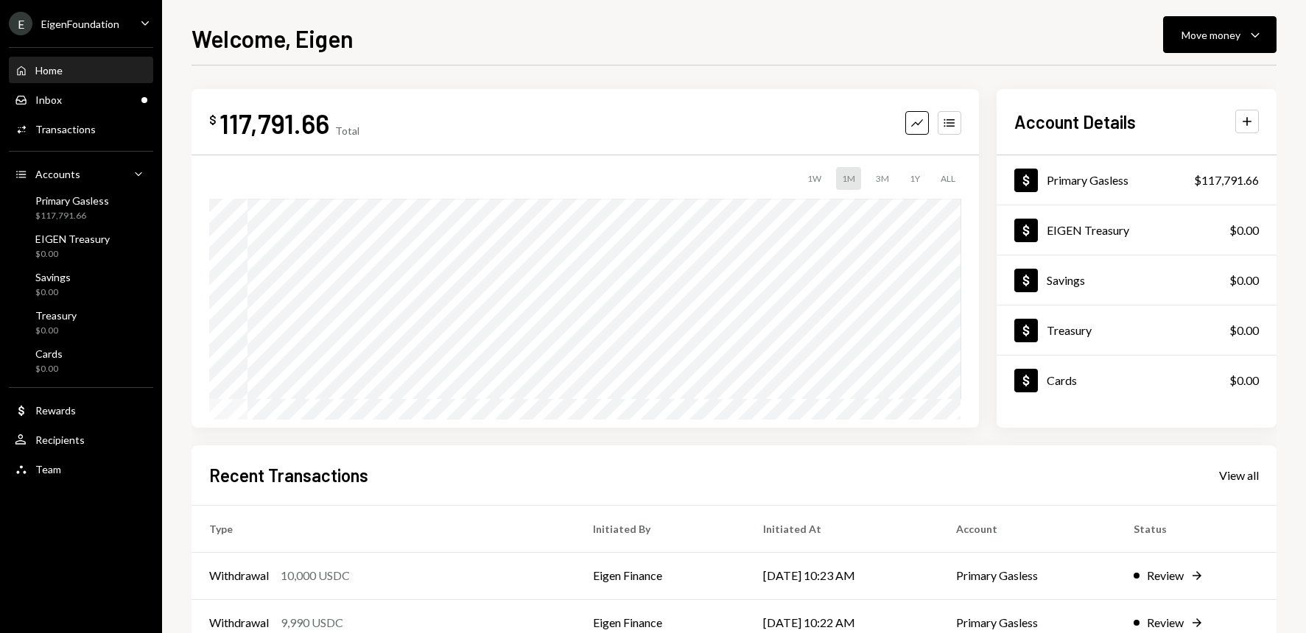
click at [126, 29] on div "E EigenFoundation Caret Down" at bounding box center [81, 24] width 162 height 24
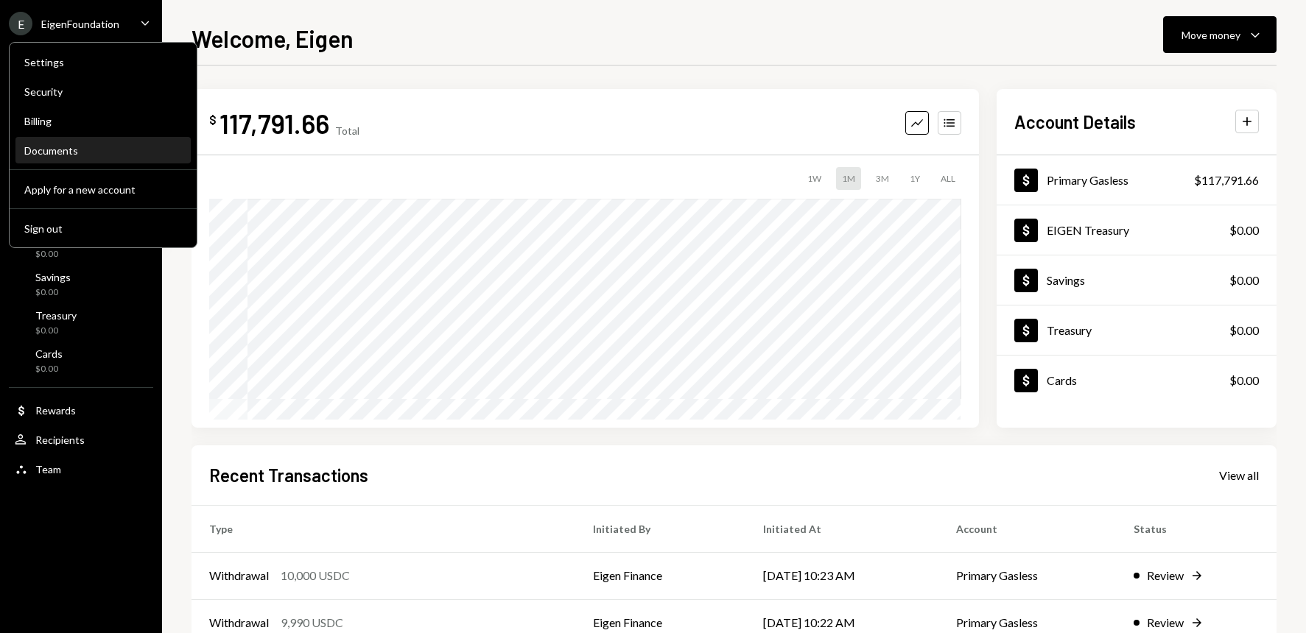
click at [67, 143] on div "Documents" at bounding box center [103, 150] width 158 height 25
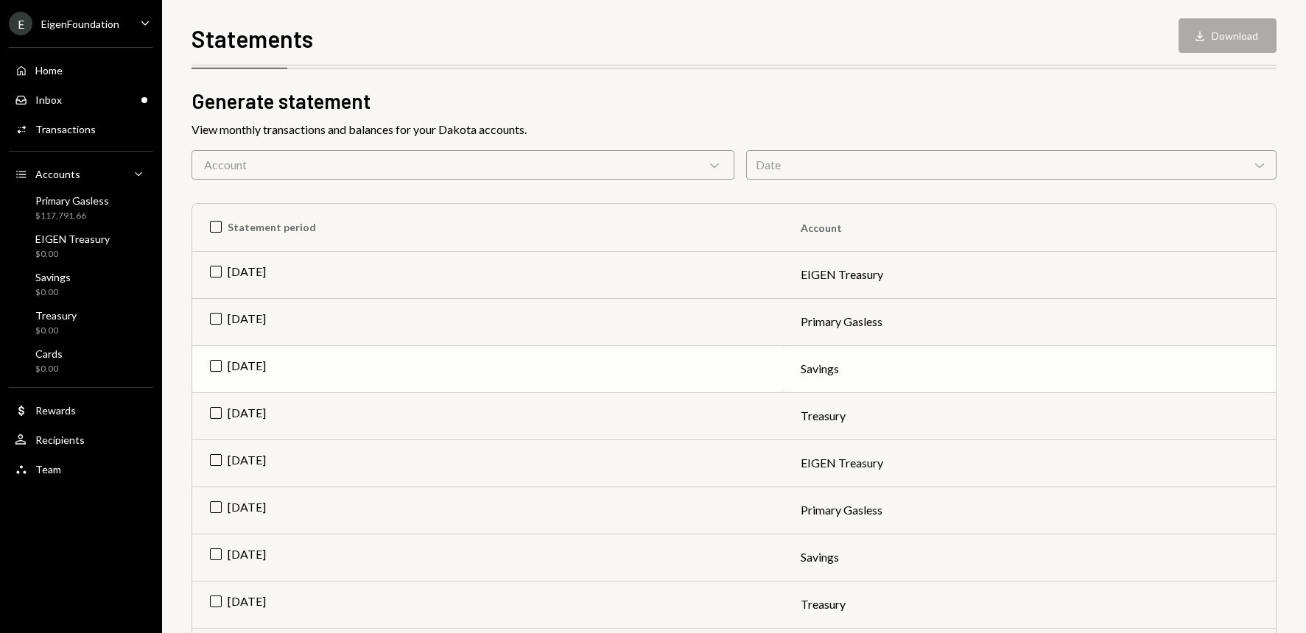
scroll to position [74, 0]
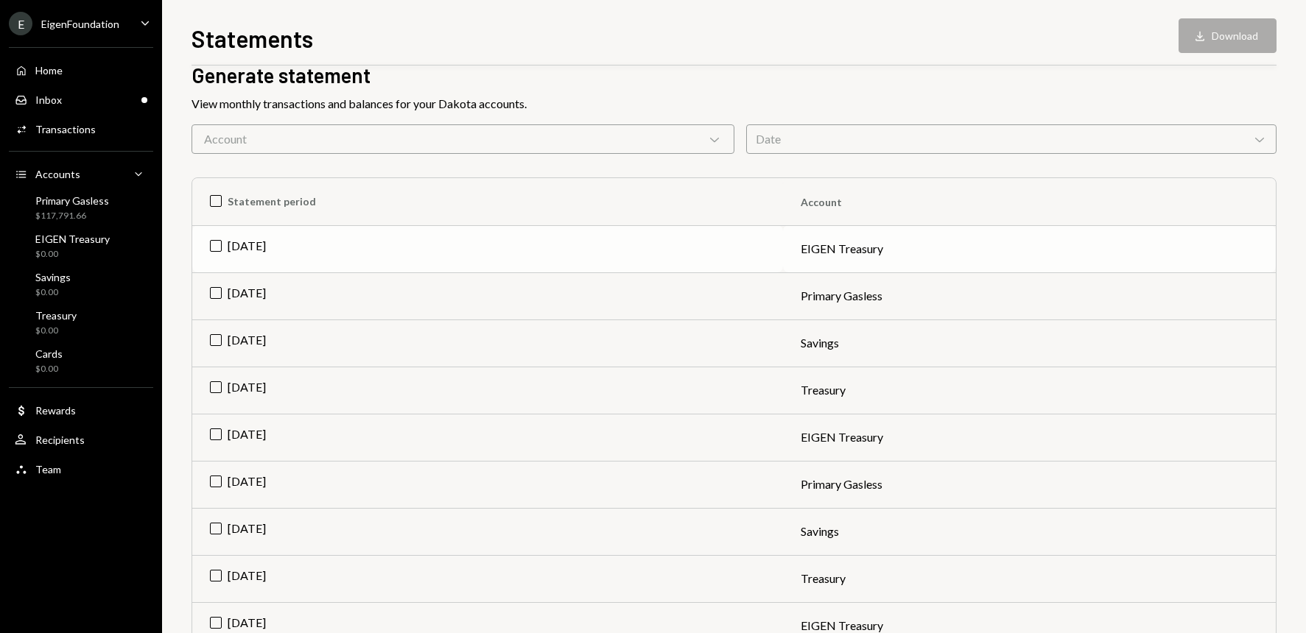
click at [218, 246] on td "[DATE]" at bounding box center [487, 248] width 591 height 47
click at [216, 295] on td "[DATE]" at bounding box center [487, 296] width 591 height 47
click at [218, 344] on td "[DATE]" at bounding box center [487, 343] width 591 height 47
click at [217, 387] on td "[DATE]" at bounding box center [487, 390] width 591 height 47
click at [1214, 34] on button "Download Download (4)" at bounding box center [1221, 35] width 112 height 35
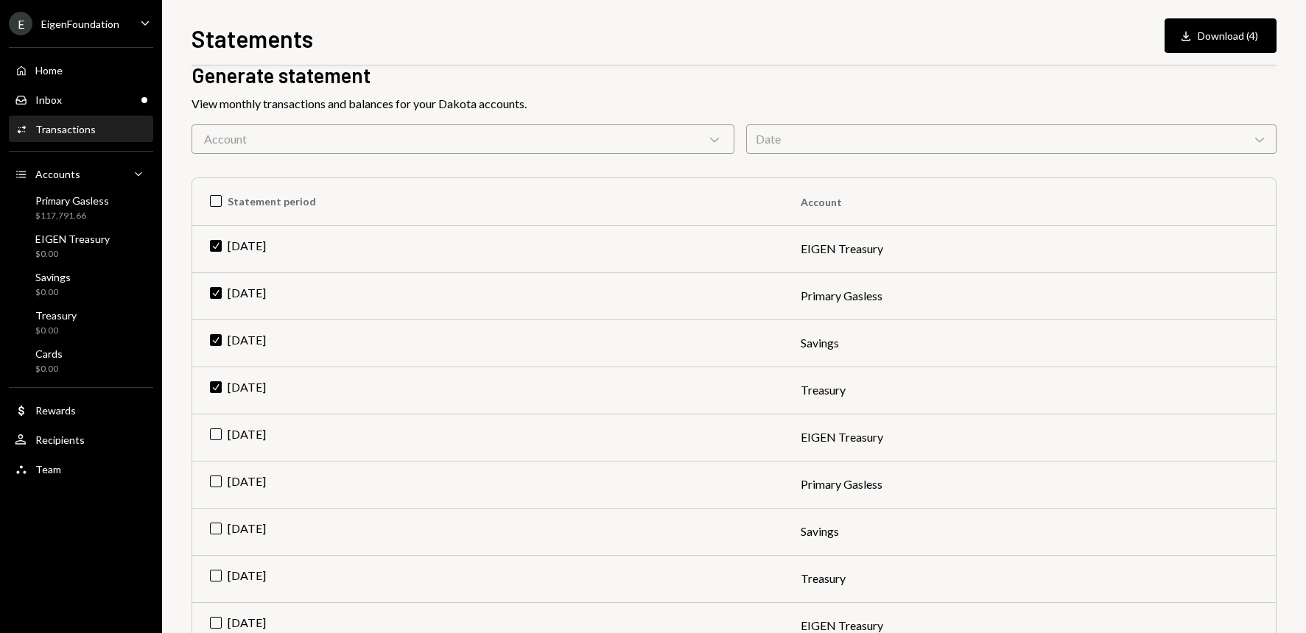
click at [76, 128] on div "Transactions" at bounding box center [65, 129] width 60 height 13
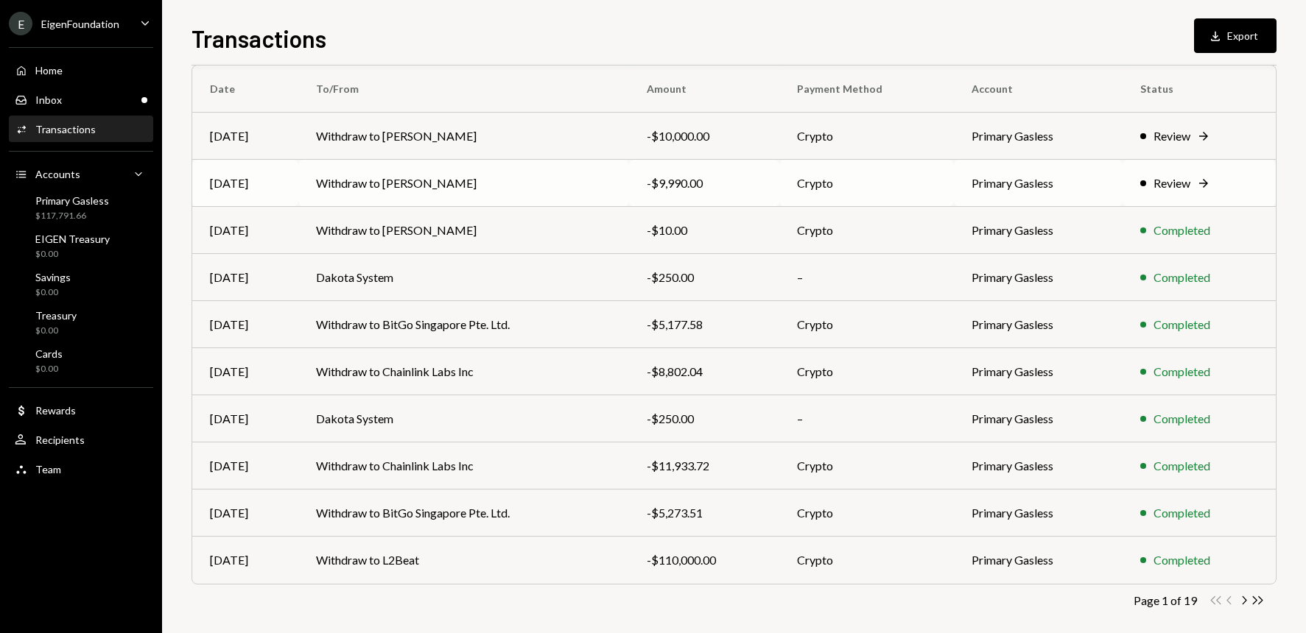
scroll to position [136, 0]
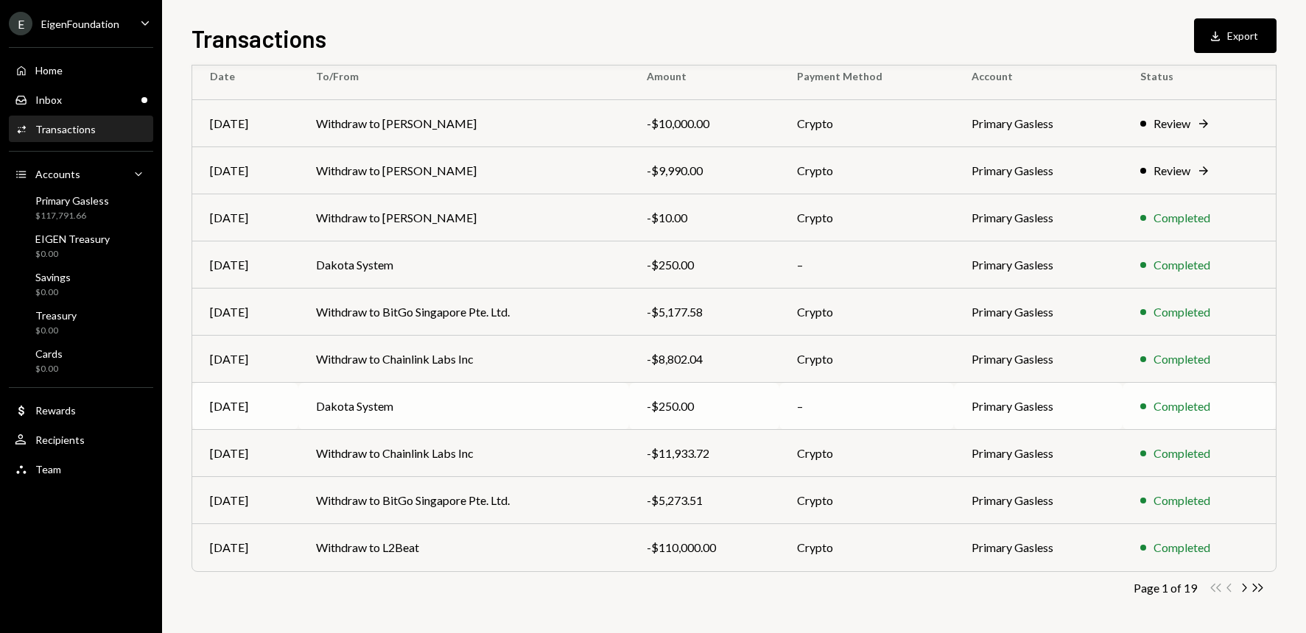
click at [514, 405] on td "Dakota System" at bounding box center [463, 406] width 331 height 47
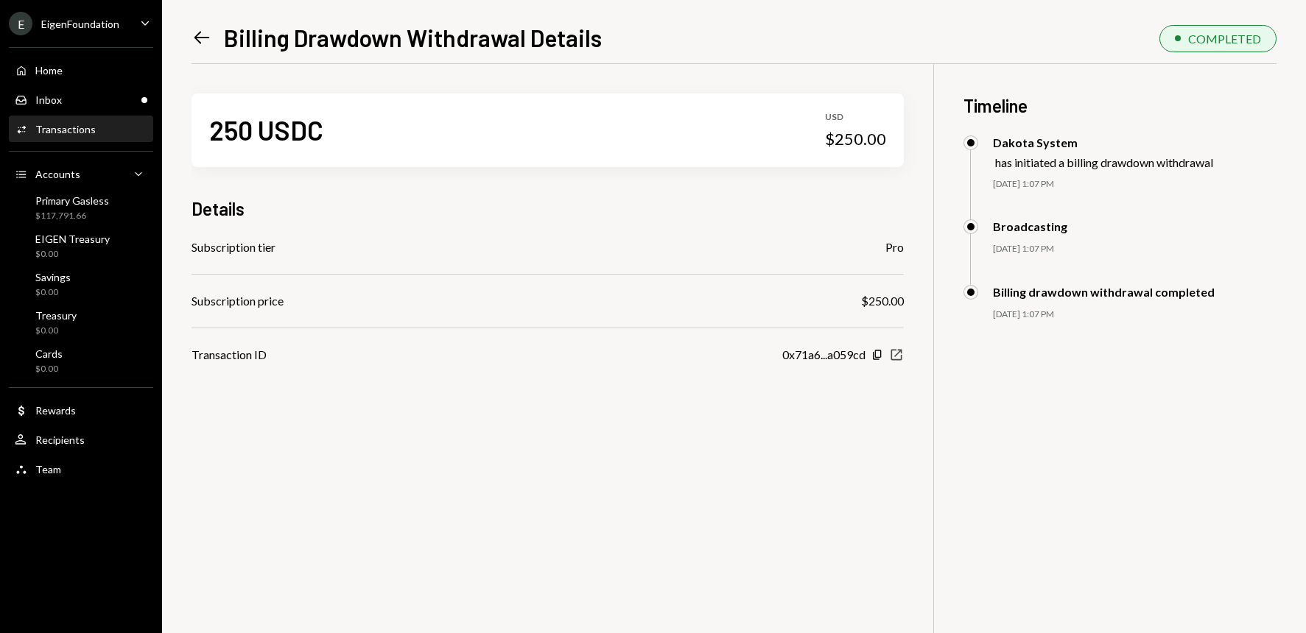
click at [899, 354] on icon "New Window" at bounding box center [896, 355] width 15 height 15
click at [60, 130] on div "Transactions" at bounding box center [65, 129] width 60 height 13
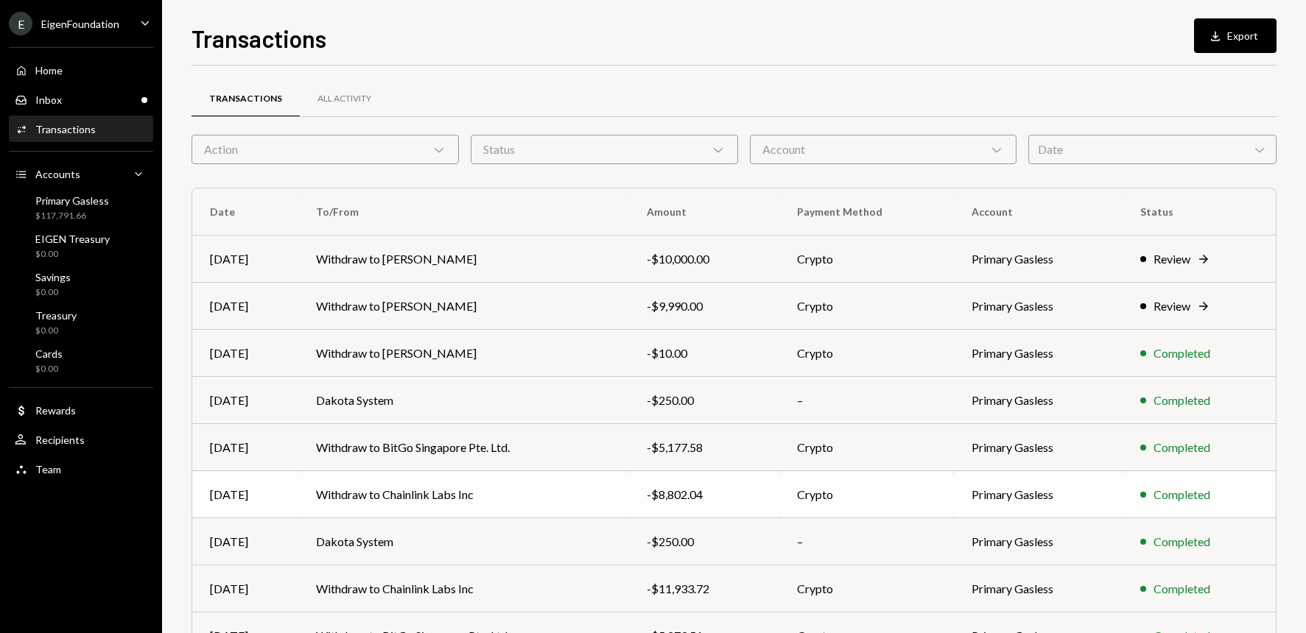
click at [472, 501] on td "Withdraw to Chainlink Labs Inc" at bounding box center [463, 494] width 331 height 47
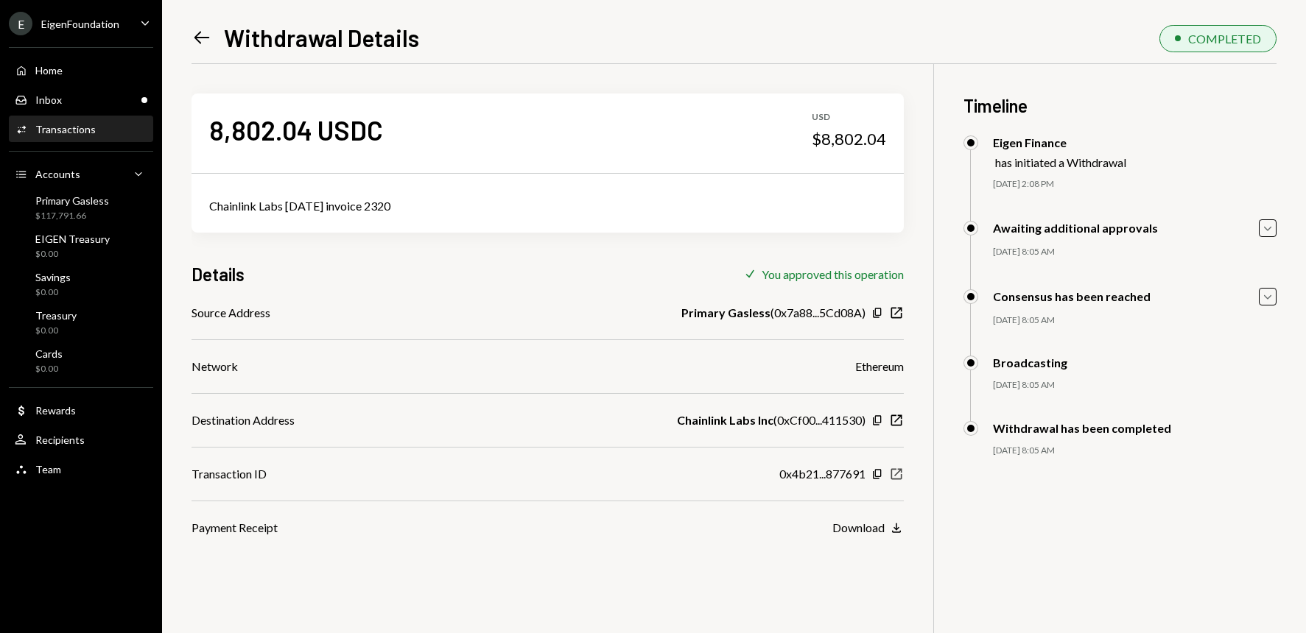
click at [895, 474] on icon "New Window" at bounding box center [896, 474] width 15 height 15
click at [65, 124] on div "Transactions" at bounding box center [65, 129] width 60 height 13
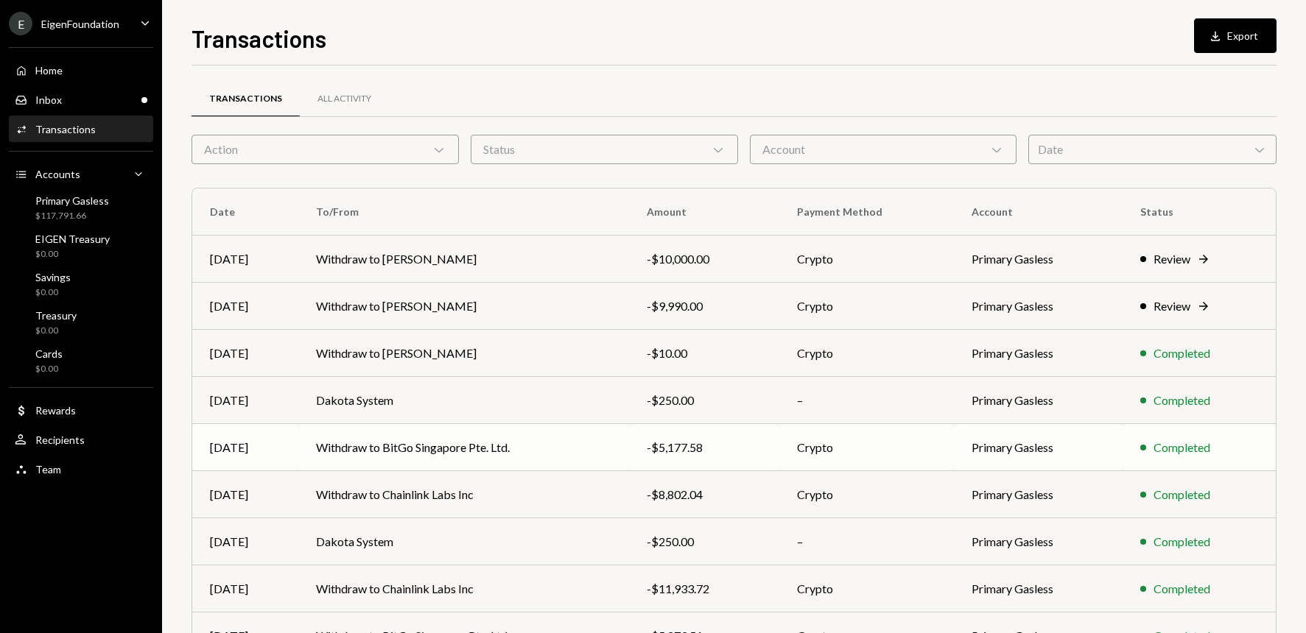
click at [463, 449] on td "Withdraw to BitGo Singapore Pte. Ltd." at bounding box center [463, 447] width 331 height 47
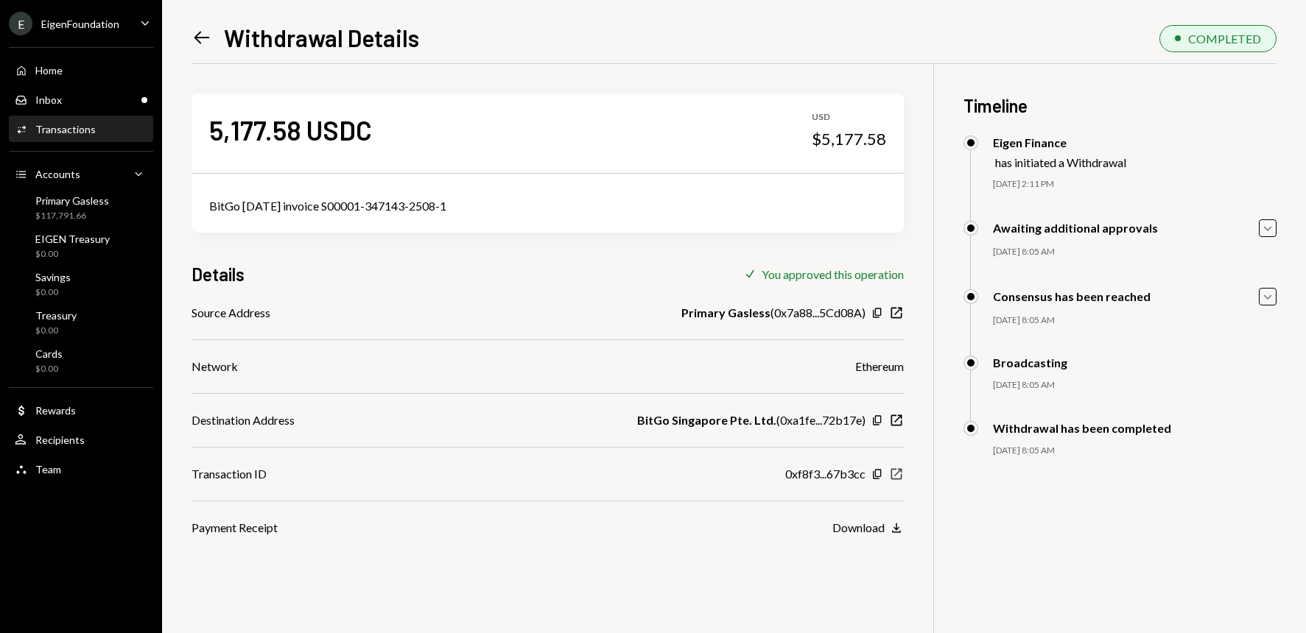
click at [896, 475] on icon "button" at bounding box center [896, 473] width 11 height 11
